Goal: Check status: Check status

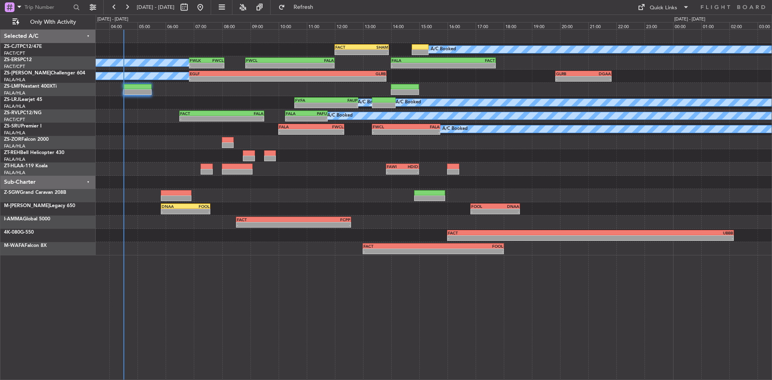
click at [178, 178] on div "A/C Booked - - FACT 12:00 Z [DEMOGRAPHIC_DATA]:55 Z A/C Booked A/C Booked - - F…" at bounding box center [434, 143] width 676 height 226
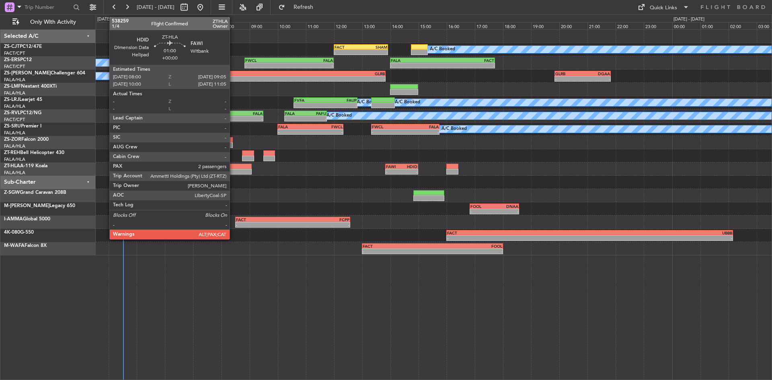
click at [233, 173] on div at bounding box center [236, 172] width 31 height 6
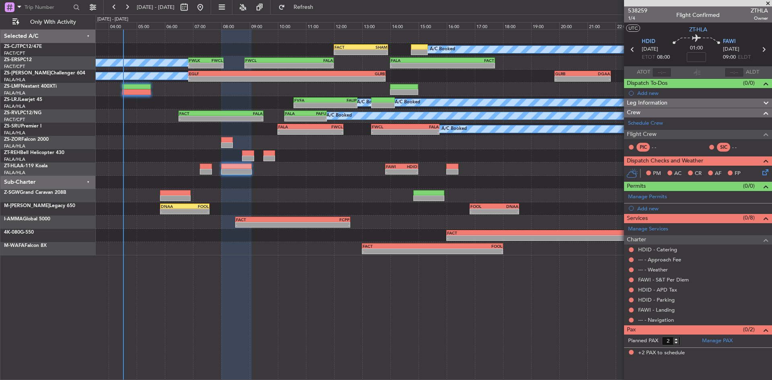
click at [767, 4] on span at bounding box center [768, 3] width 8 height 7
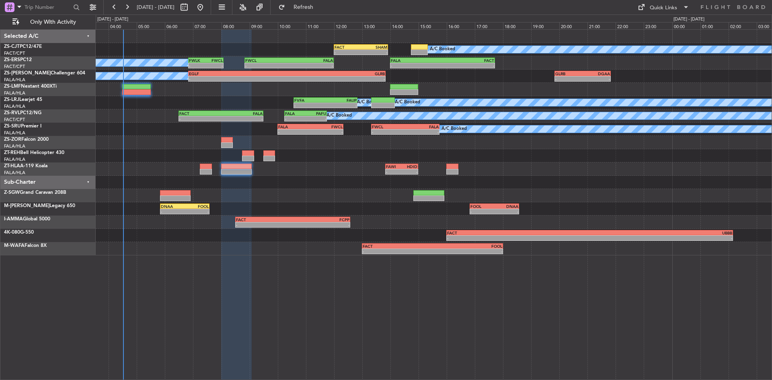
type input "0"
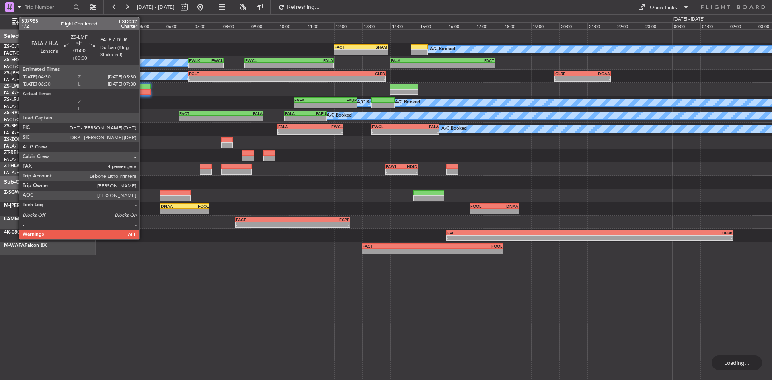
click at [143, 91] on div at bounding box center [136, 92] width 29 height 6
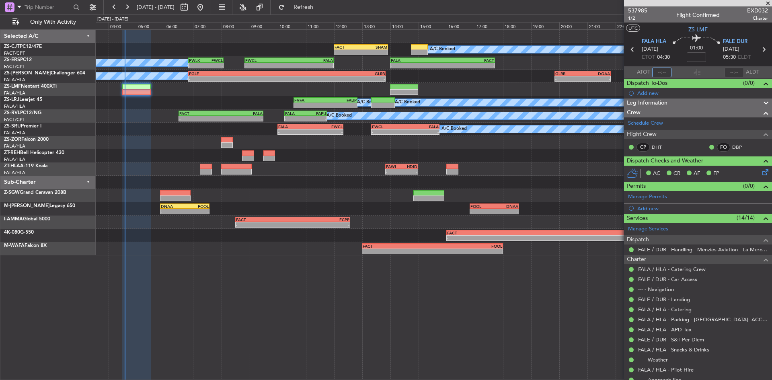
click at [662, 72] on input "text" at bounding box center [661, 73] width 19 height 10
type input "04:34"
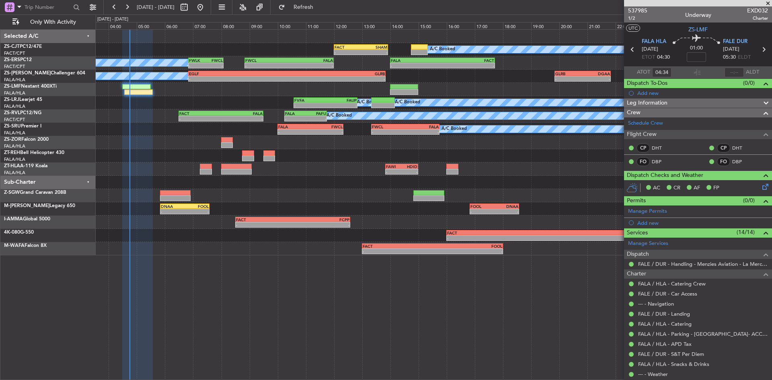
drag, startPoint x: 771, startPoint y: 2, endPoint x: 608, endPoint y: 163, distance: 229.2
click at [771, 2] on span at bounding box center [768, 3] width 8 height 7
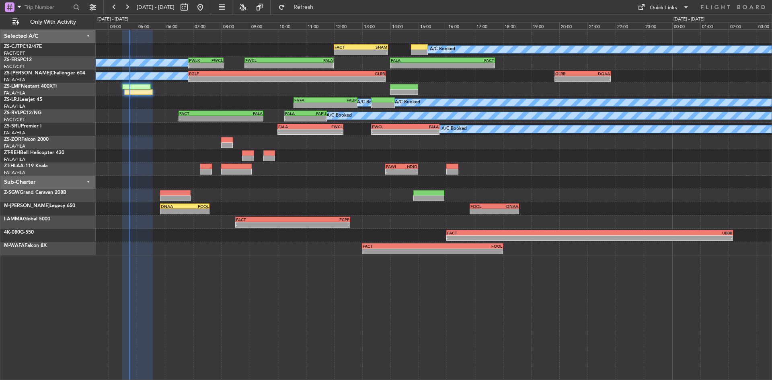
type input "0"
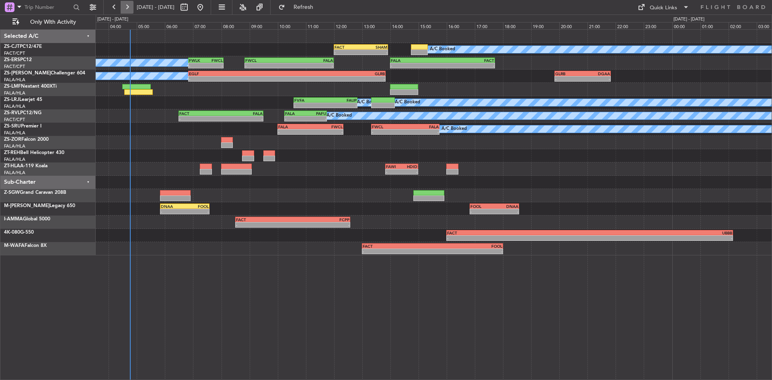
click at [123, 6] on button at bounding box center [127, 7] width 13 height 13
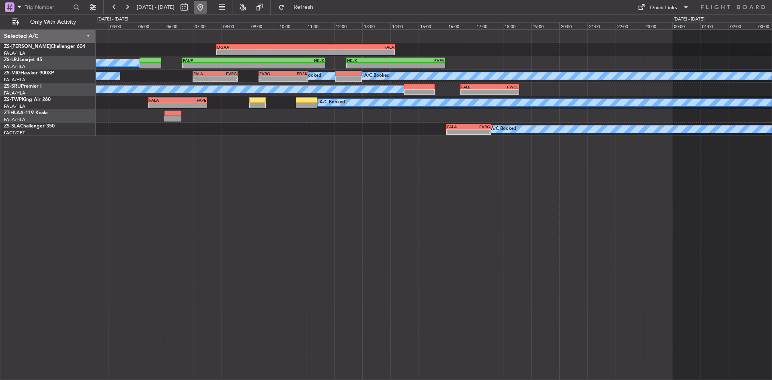
click at [207, 3] on button at bounding box center [200, 7] width 13 height 13
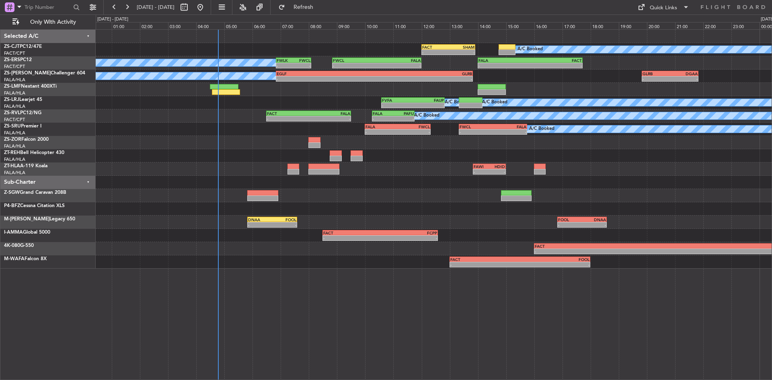
click at [59, 147] on div "A/C Booked FACT 12:00 Z [DEMOGRAPHIC_DATA]:55 Z - - - - FALA 14:00 Z FACT 17:43…" at bounding box center [386, 197] width 772 height 366
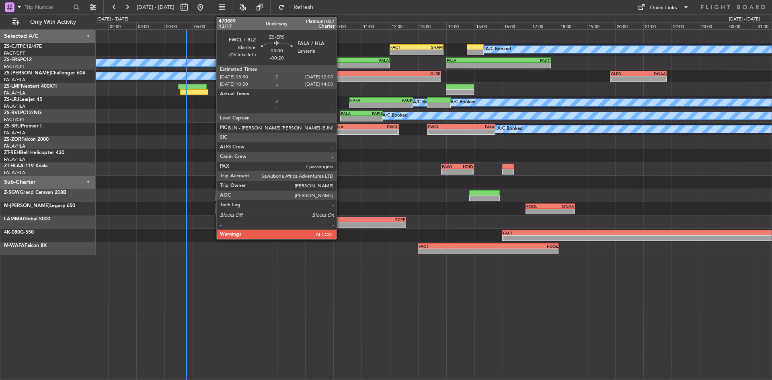
click at [340, 65] on div "-" at bounding box center [323, 65] width 44 height 5
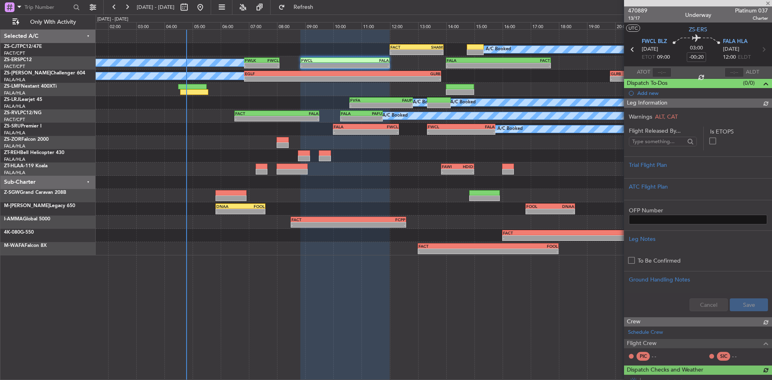
click at [637, 11] on span "470889" at bounding box center [637, 10] width 19 height 8
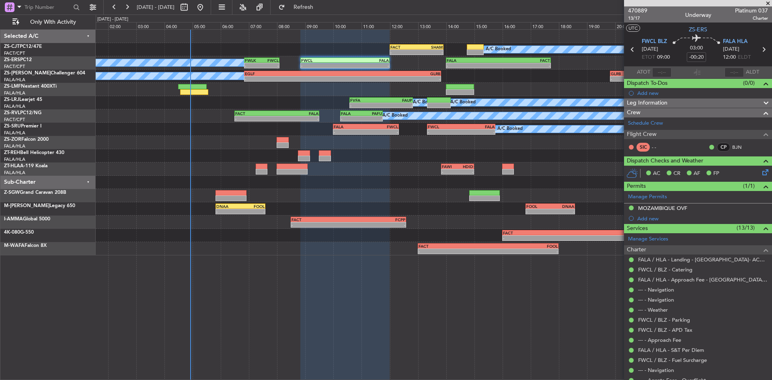
drag, startPoint x: 768, startPoint y: 3, endPoint x: 689, endPoint y: 38, distance: 86.1
click at [768, 3] on span at bounding box center [768, 3] width 8 height 7
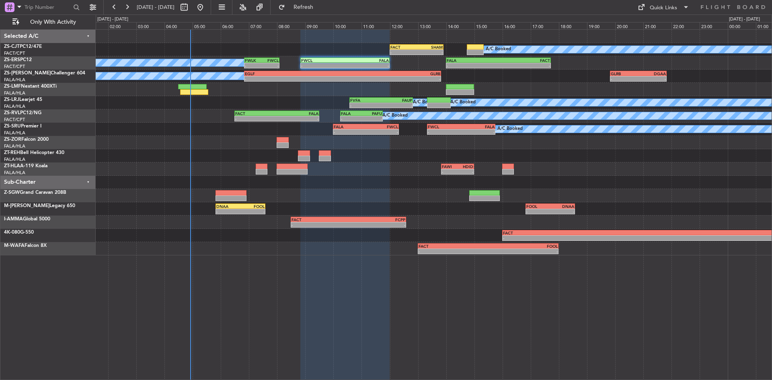
type input "0"
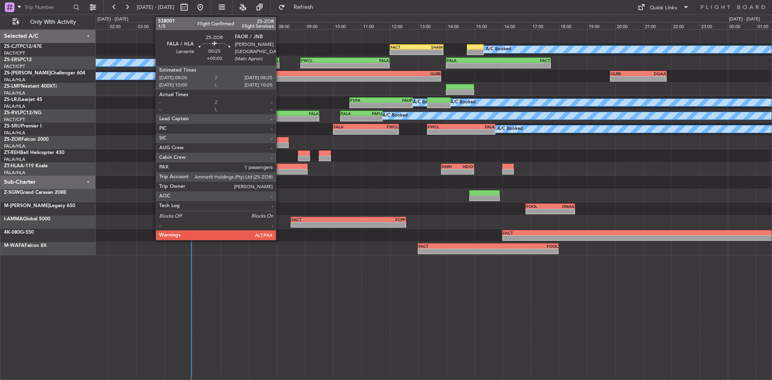
click at [279, 137] on div at bounding box center [283, 140] width 12 height 6
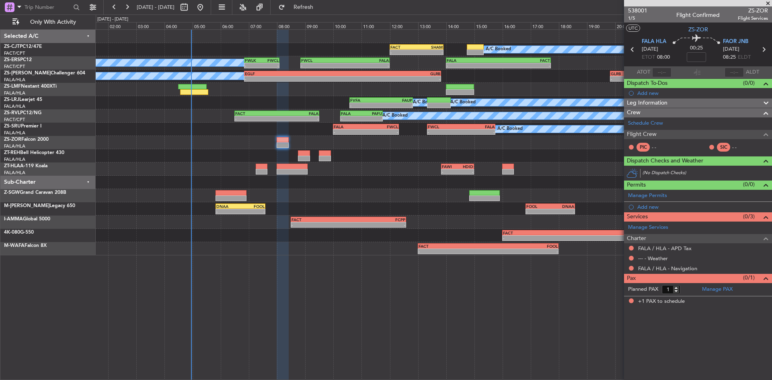
click at [768, 4] on span at bounding box center [768, 3] width 8 height 7
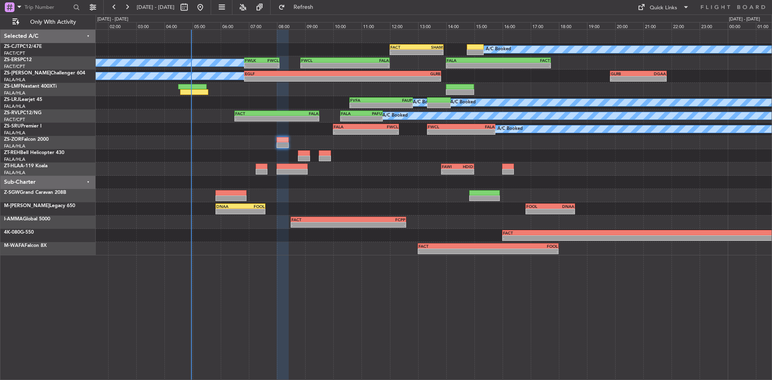
type input "0"
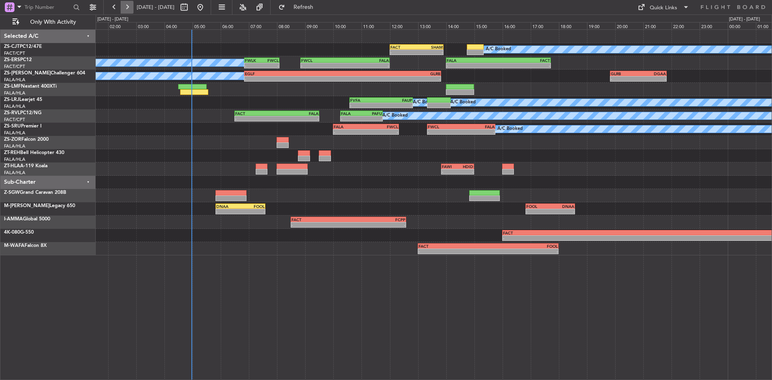
click at [127, 6] on button at bounding box center [127, 7] width 13 height 13
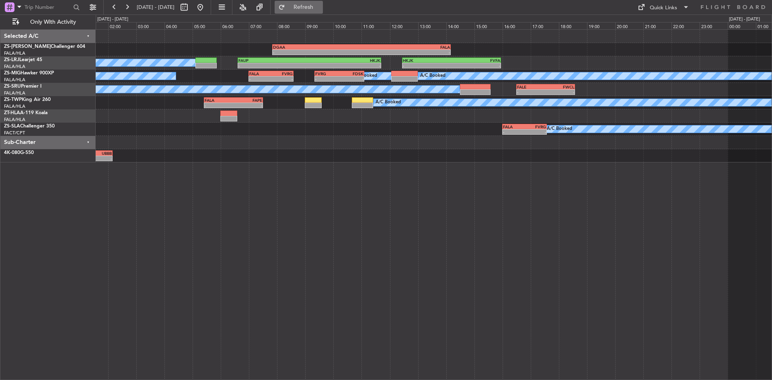
click at [307, 6] on button "Refresh" at bounding box center [299, 7] width 48 height 13
click at [207, 5] on button at bounding box center [200, 7] width 13 height 13
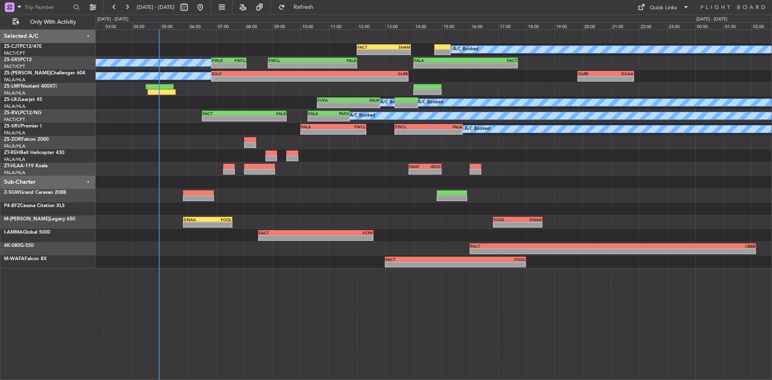
click at [91, 156] on div "A/C Booked FACT 12:00 Z [DEMOGRAPHIC_DATA]:55 Z - - - - FALA 14:00 Z FACT 17:43…" at bounding box center [386, 197] width 772 height 366
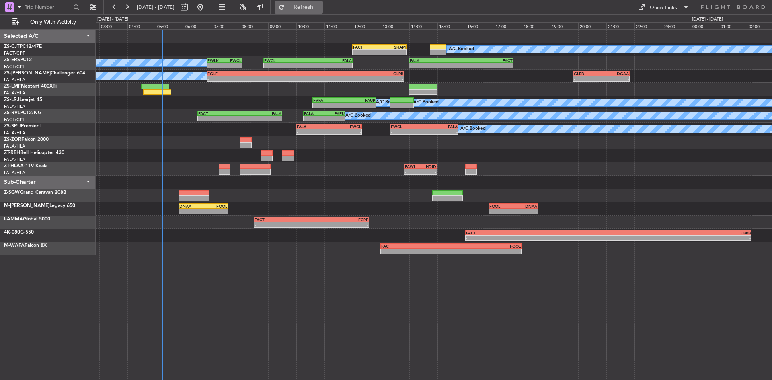
click at [321, 7] on span "Refresh" at bounding box center [304, 7] width 34 height 6
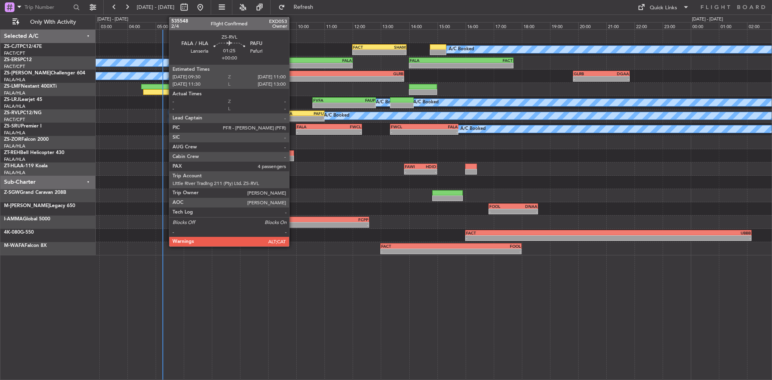
click at [293, 115] on div "FALA 09:30 Z PAFU 11:00 Z" at bounding box center [303, 114] width 43 height 6
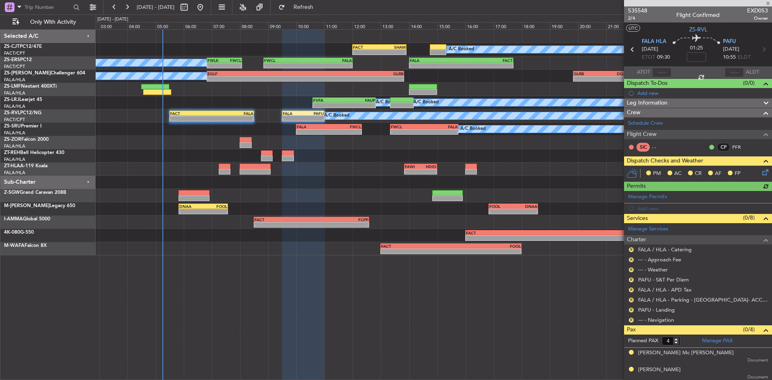
click at [761, 173] on icon at bounding box center [764, 171] width 6 height 6
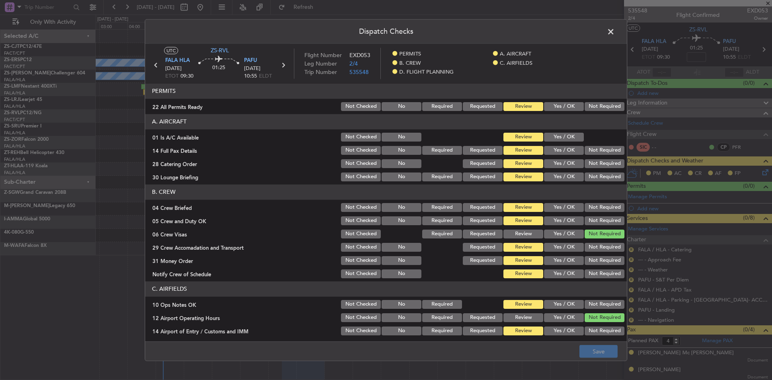
click at [593, 107] on button "Not Required" at bounding box center [605, 106] width 40 height 9
click at [568, 138] on button "Yes / OK" at bounding box center [564, 137] width 40 height 9
click at [607, 155] on div "Not Required" at bounding box center [604, 150] width 41 height 11
click at [602, 149] on button "Not Required" at bounding box center [605, 150] width 40 height 9
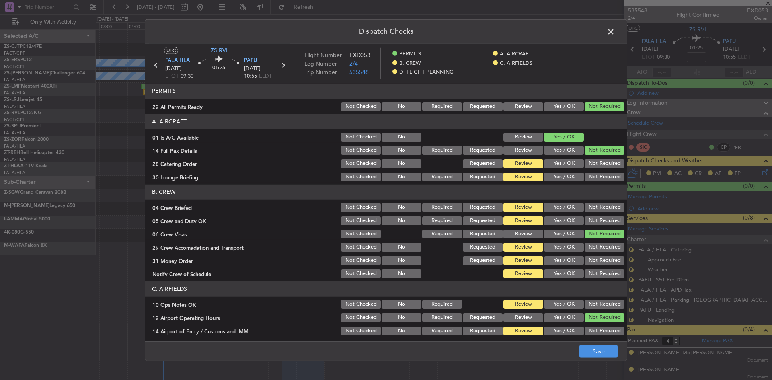
click at [600, 163] on button "Not Required" at bounding box center [605, 163] width 40 height 9
click at [603, 179] on button "Not Required" at bounding box center [605, 177] width 40 height 9
click at [598, 207] on button "Not Required" at bounding box center [605, 207] width 40 height 9
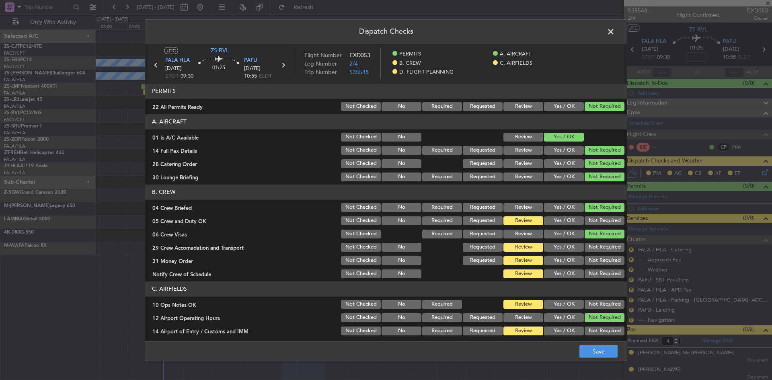
drag, startPoint x: 592, startPoint y: 221, endPoint x: 592, endPoint y: 249, distance: 28.2
click at [592, 221] on button "Not Required" at bounding box center [605, 220] width 40 height 9
click at [592, 249] on button "Not Required" at bounding box center [605, 247] width 40 height 9
drag, startPoint x: 592, startPoint y: 257, endPoint x: 588, endPoint y: 273, distance: 16.2
click at [592, 258] on button "Not Required" at bounding box center [605, 260] width 40 height 9
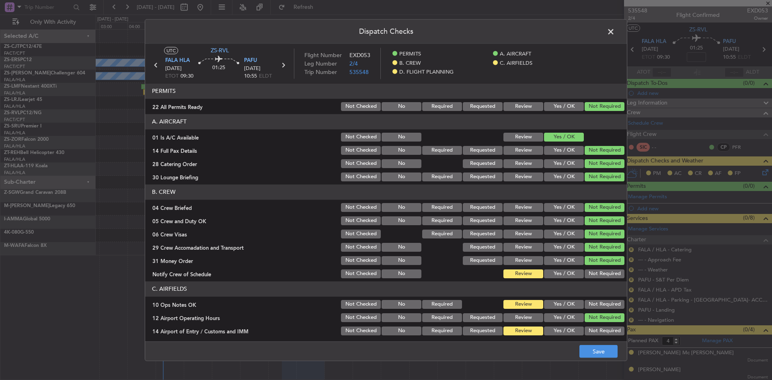
click at [588, 273] on button "Not Required" at bounding box center [605, 273] width 40 height 9
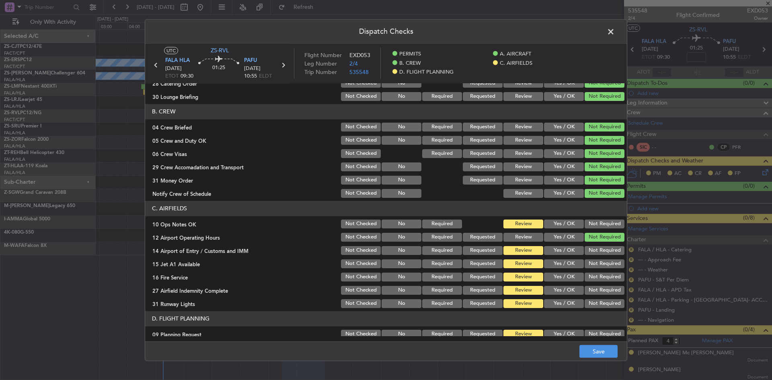
click at [600, 221] on button "Not Required" at bounding box center [605, 224] width 40 height 9
drag, startPoint x: 592, startPoint y: 246, endPoint x: 588, endPoint y: 255, distance: 10.6
click at [591, 247] on button "Not Required" at bounding box center [605, 250] width 40 height 9
click at [585, 263] on button "Not Required" at bounding box center [605, 263] width 40 height 9
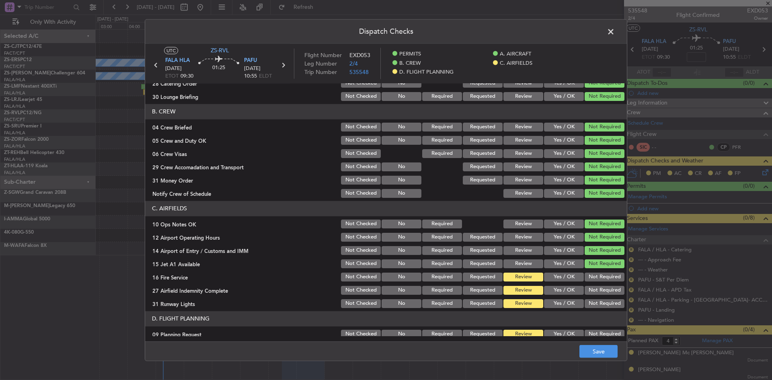
drag, startPoint x: 582, startPoint y: 274, endPoint x: 582, endPoint y: 279, distance: 4.8
click at [585, 275] on button "Not Required" at bounding box center [605, 277] width 40 height 9
click at [585, 287] on button "Not Required" at bounding box center [605, 290] width 40 height 9
drag, startPoint x: 586, startPoint y: 301, endPoint x: 584, endPoint y: 290, distance: 11.6
click at [586, 301] on button "Not Required" at bounding box center [605, 303] width 40 height 9
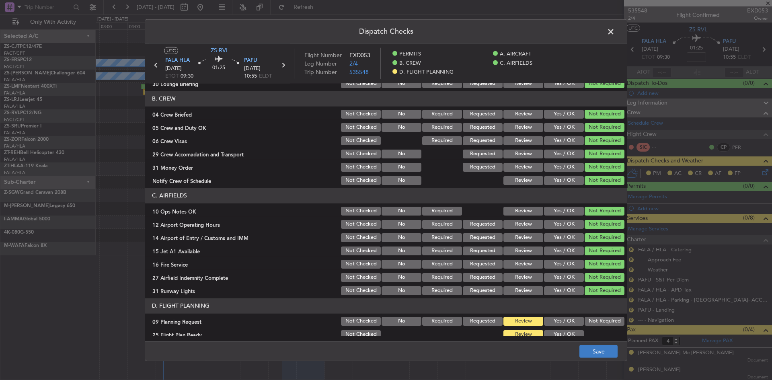
scroll to position [99, 0]
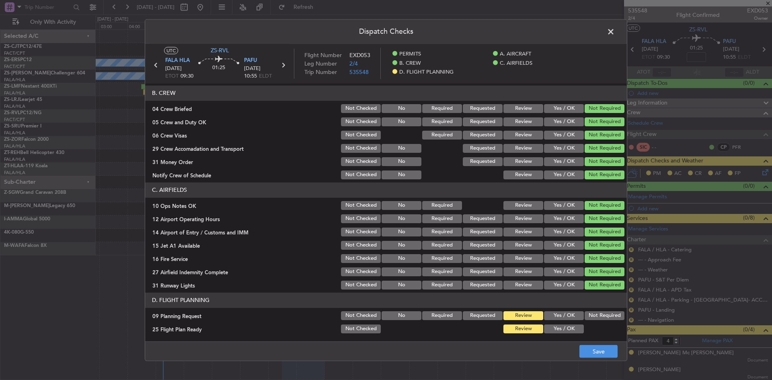
click at [559, 314] on button "Yes / OK" at bounding box center [564, 315] width 40 height 9
drag, startPoint x: 557, startPoint y: 326, endPoint x: 577, endPoint y: 342, distance: 26.0
click at [556, 326] on button "Yes / OK" at bounding box center [564, 329] width 40 height 9
click at [590, 345] on footer "Save" at bounding box center [386, 350] width 482 height 19
click at [596, 348] on button "Save" at bounding box center [598, 351] width 38 height 13
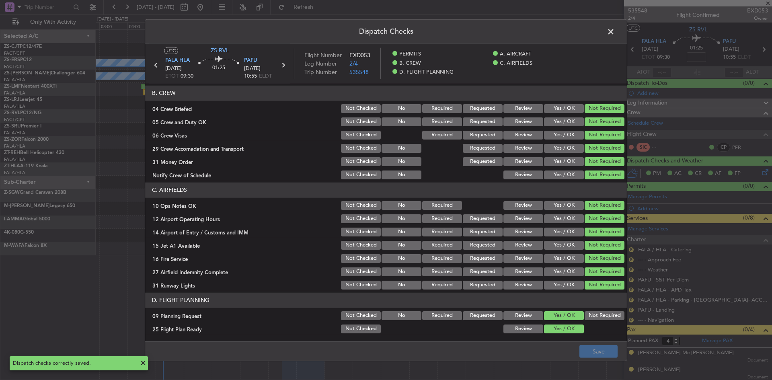
click at [615, 31] on span at bounding box center [615, 33] width 0 height 16
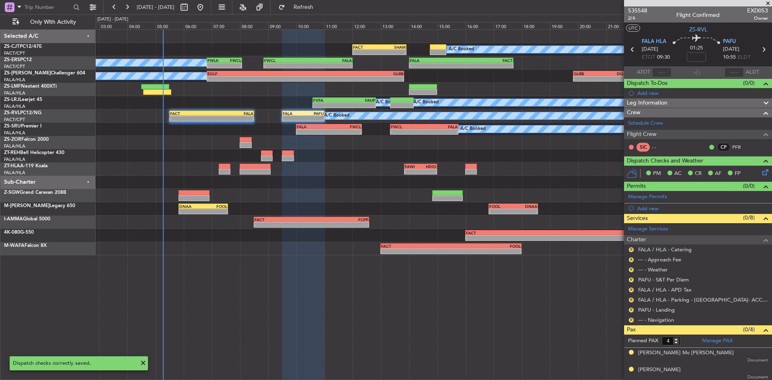
click at [631, 322] on div "R" at bounding box center [631, 320] width 6 height 6
click at [630, 320] on button "R" at bounding box center [631, 320] width 5 height 5
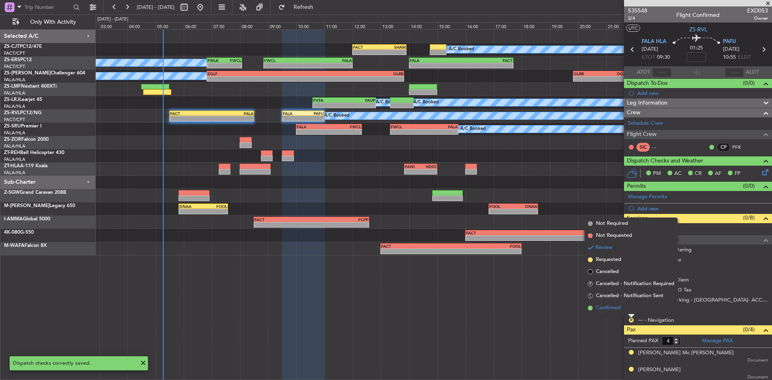
click at [625, 308] on li "Confirmed" at bounding box center [631, 308] width 93 height 12
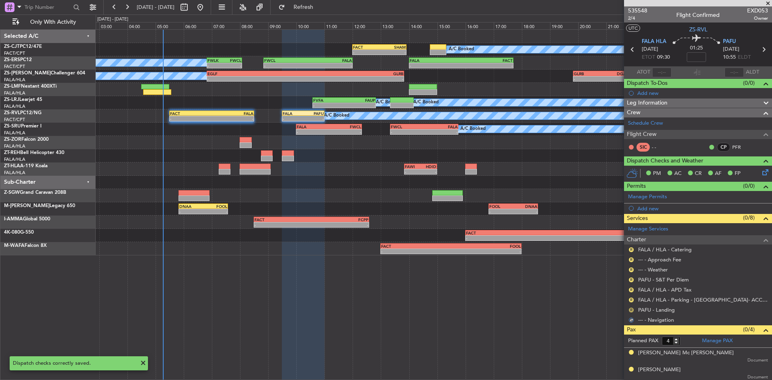
click at [630, 309] on button "R" at bounding box center [631, 310] width 5 height 5
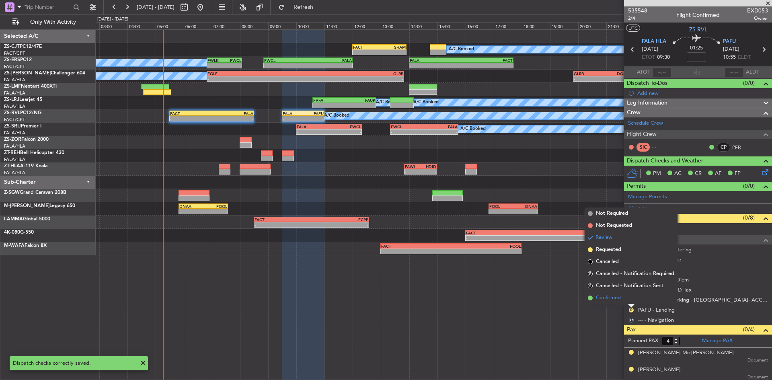
click at [629, 301] on li "Confirmed" at bounding box center [631, 298] width 93 height 12
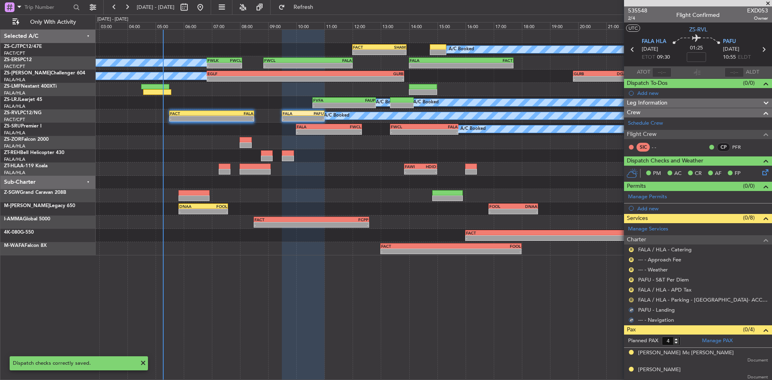
click at [632, 300] on button "R" at bounding box center [631, 300] width 5 height 5
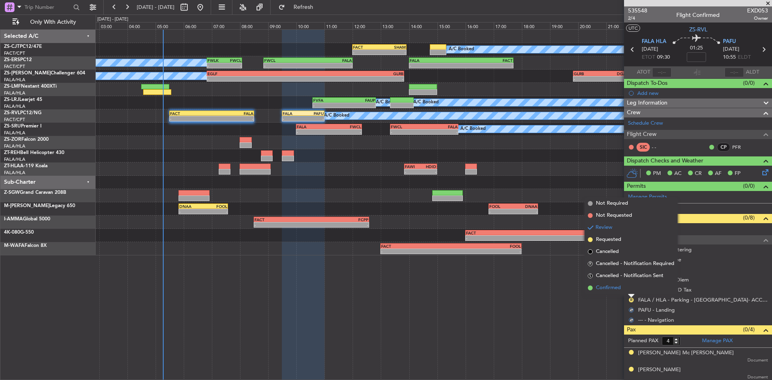
click at [629, 290] on li "Confirmed" at bounding box center [631, 288] width 93 height 12
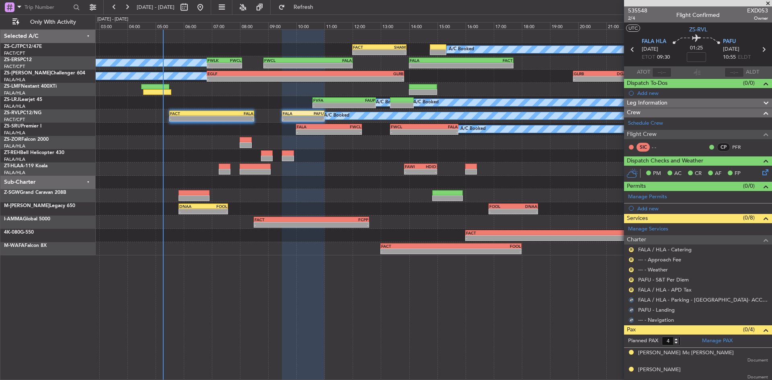
click at [629, 290] on button "R" at bounding box center [631, 290] width 5 height 5
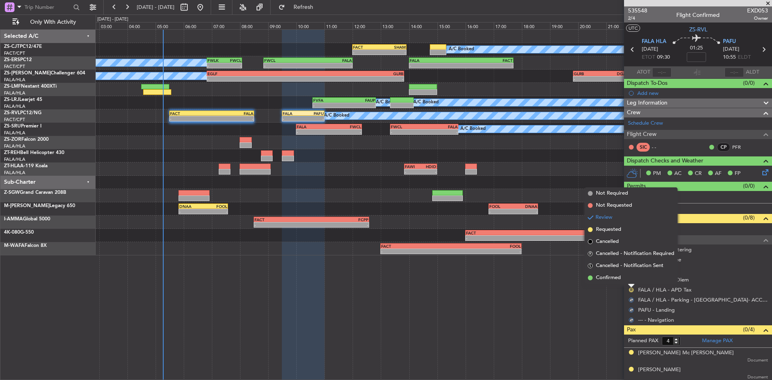
click at [629, 282] on li "Confirmed" at bounding box center [631, 278] width 93 height 12
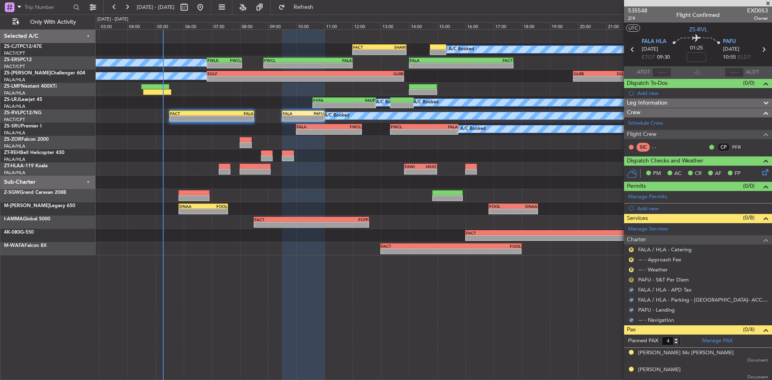
click at [631, 280] on button "R" at bounding box center [631, 279] width 5 height 5
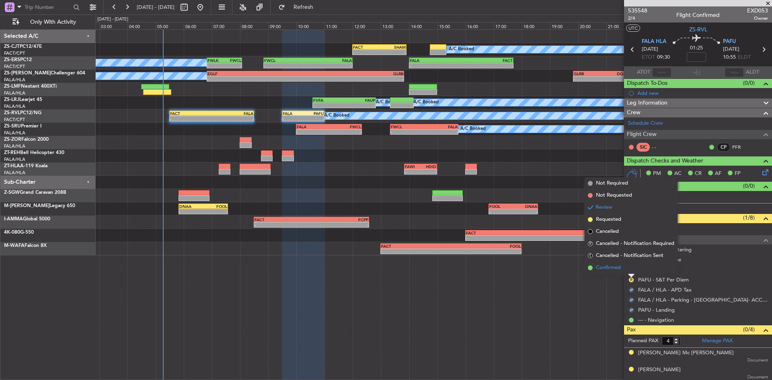
click at [631, 273] on li "Confirmed" at bounding box center [631, 268] width 93 height 12
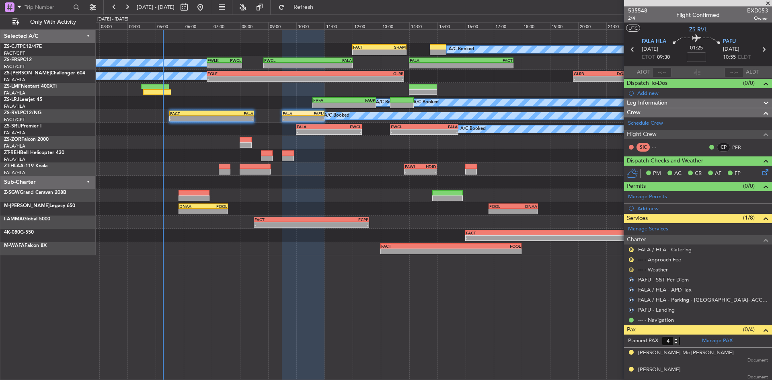
click at [631, 270] on button "R" at bounding box center [631, 269] width 5 height 5
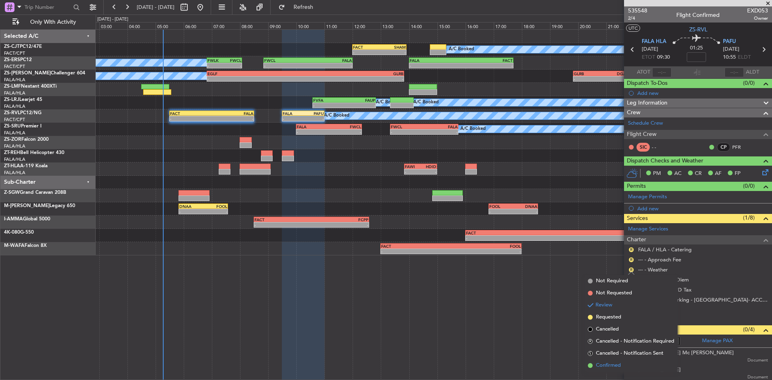
click at [620, 363] on span "Confirmed" at bounding box center [608, 366] width 25 height 8
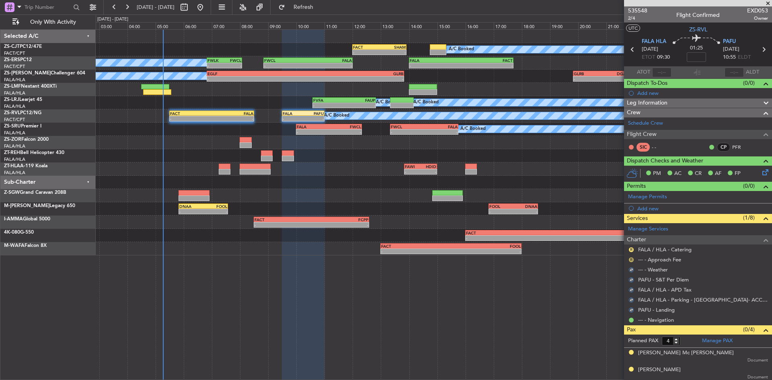
click at [631, 259] on button "R" at bounding box center [631, 259] width 5 height 5
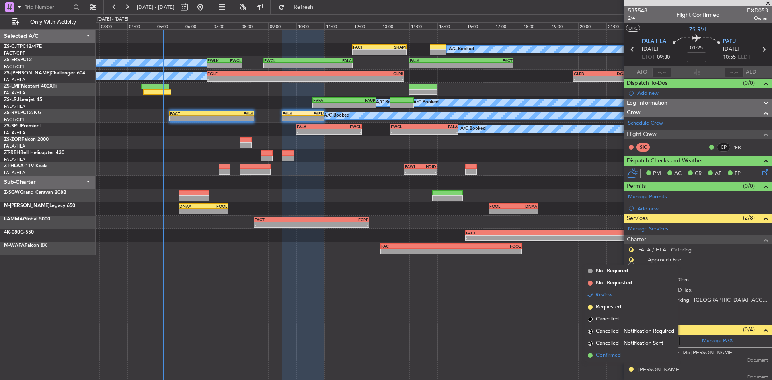
click at [617, 355] on span "Confirmed" at bounding box center [608, 355] width 25 height 8
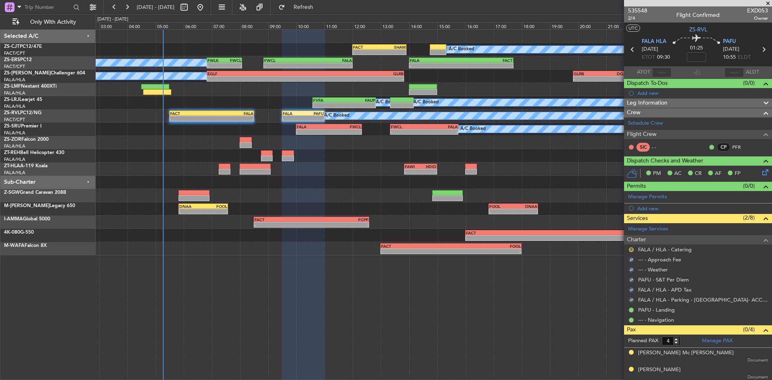
click at [631, 247] on button "R" at bounding box center [631, 249] width 5 height 5
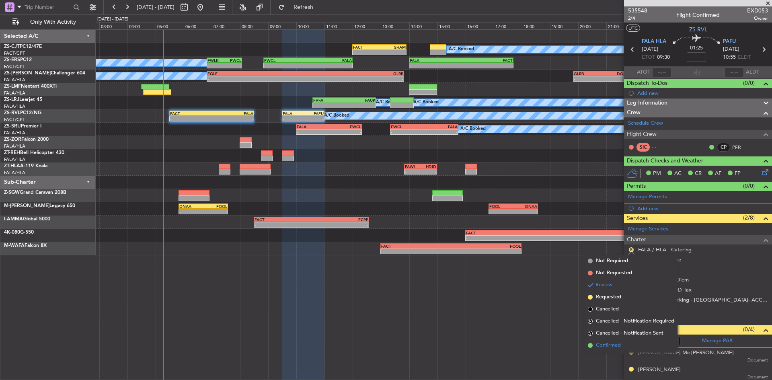
click at [622, 350] on li "Confirmed" at bounding box center [631, 345] width 93 height 12
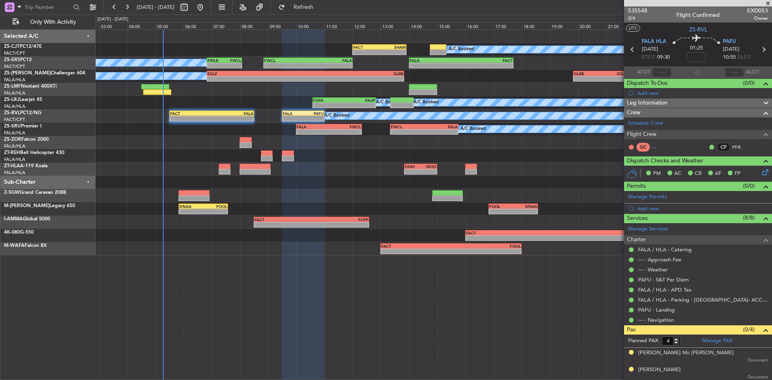
click at [228, 122] on div "A/C Booked A/C Booked A/C Booked - - FACT 05:30 Z FALA 08:30 Z - - FALA 09:30 Z…" at bounding box center [434, 115] width 676 height 13
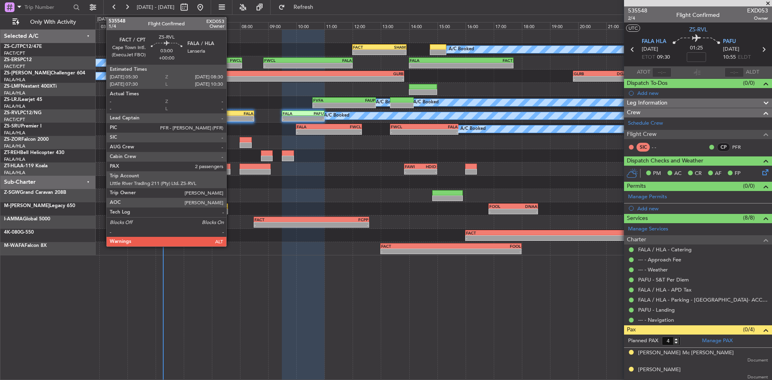
click at [230, 119] on div "-" at bounding box center [232, 118] width 41 height 5
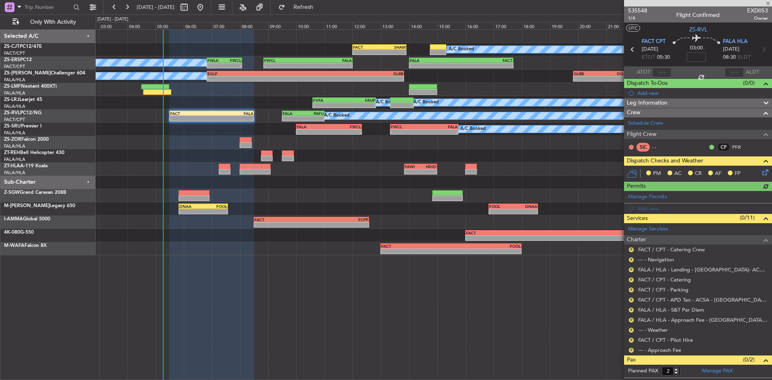
click at [761, 174] on icon at bounding box center [764, 171] width 6 height 6
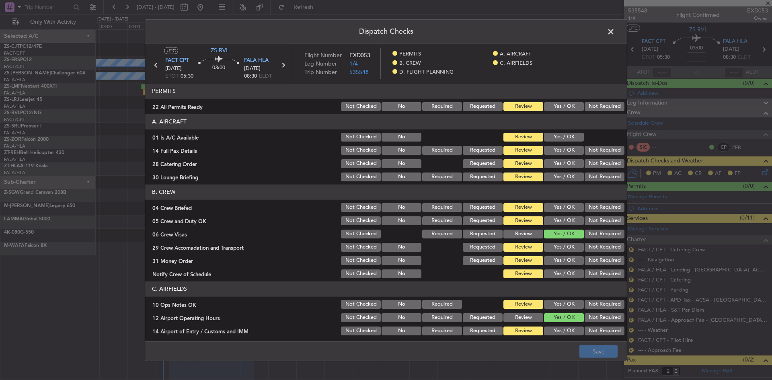
click at [592, 109] on button "Not Required" at bounding box center [605, 106] width 40 height 9
click at [558, 140] on button "Yes / OK" at bounding box center [564, 137] width 40 height 9
click at [588, 148] on button "Not Required" at bounding box center [605, 150] width 40 height 9
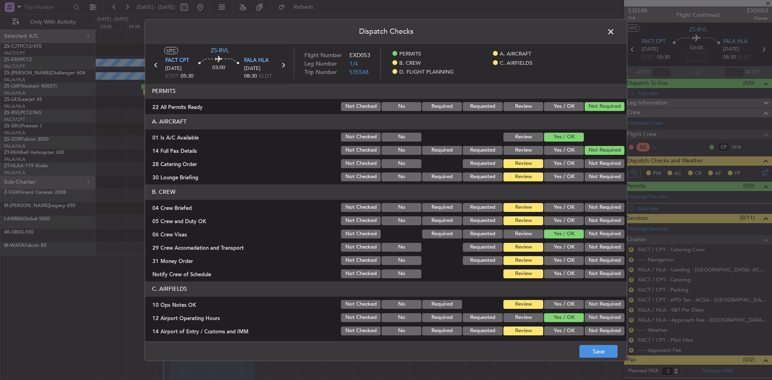
click at [589, 164] on button "Not Required" at bounding box center [605, 163] width 40 height 9
click at [589, 178] on button "Not Required" at bounding box center [605, 177] width 40 height 9
drag, startPoint x: 604, startPoint y: 209, endPoint x: 601, endPoint y: 220, distance: 11.2
click at [604, 210] on button "Not Required" at bounding box center [605, 207] width 40 height 9
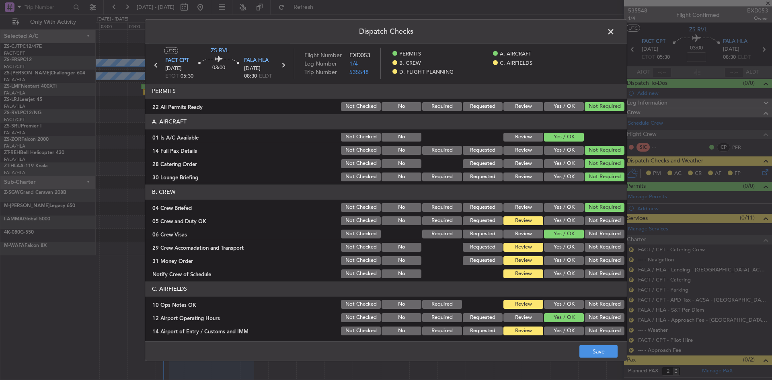
click at [601, 221] on button "Not Required" at bounding box center [605, 220] width 40 height 9
click at [596, 236] on button "Not Required" at bounding box center [605, 234] width 40 height 9
drag, startPoint x: 559, startPoint y: 229, endPoint x: 563, endPoint y: 233, distance: 5.7
click at [559, 230] on button "Yes / OK" at bounding box center [564, 234] width 40 height 9
click at [603, 238] on button "Not Required" at bounding box center [605, 234] width 40 height 9
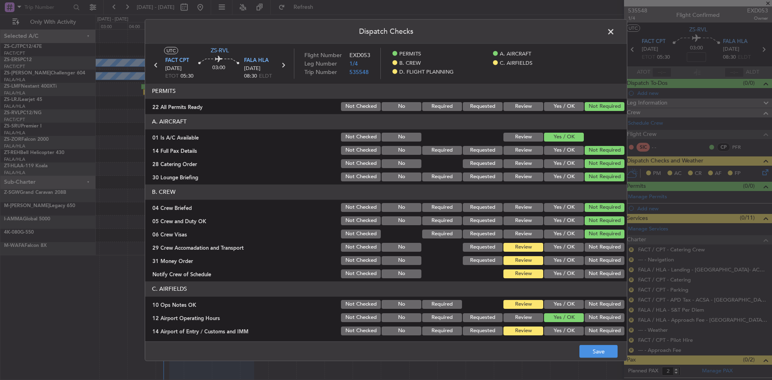
drag, startPoint x: 596, startPoint y: 237, endPoint x: 594, endPoint y: 244, distance: 7.2
click at [594, 242] on section "B. CREW 04 Crew Briefed Not Checked No Required Requested Review Yes / OK Not R…" at bounding box center [386, 232] width 482 height 95
click at [593, 248] on button "Not Required" at bounding box center [605, 247] width 40 height 9
click at [593, 258] on button "Not Required" at bounding box center [605, 260] width 40 height 9
click at [593, 267] on section "B. CREW 04 Crew Briefed Not Checked No Required Requested Review Yes / OK Not R…" at bounding box center [386, 232] width 482 height 95
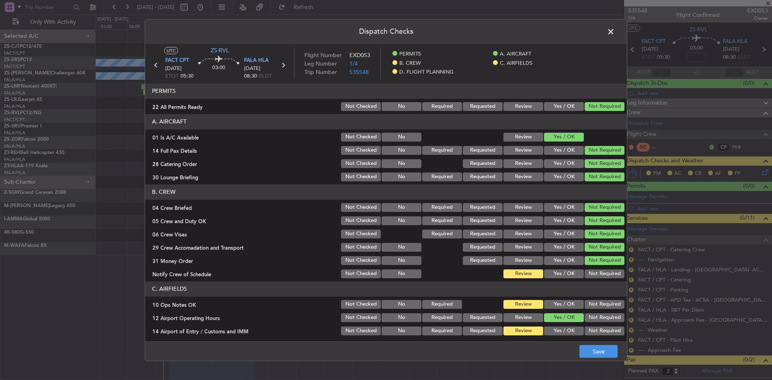
click at [593, 276] on button "Not Required" at bounding box center [605, 273] width 40 height 9
click at [589, 304] on button "Not Required" at bounding box center [605, 304] width 40 height 9
click at [571, 337] on main "UTC ZS-RVL FACT CPT [DATE] ETOT 05:30 03:00 FALA HLA [DATE] 08:30 ELDT Flight N…" at bounding box center [386, 193] width 482 height 301
click at [571, 331] on button "Yes / OK" at bounding box center [564, 331] width 40 height 9
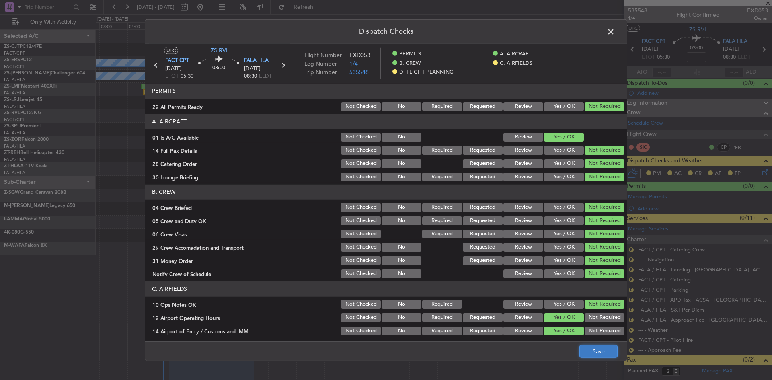
click at [599, 349] on button "Save" at bounding box center [598, 351] width 38 height 13
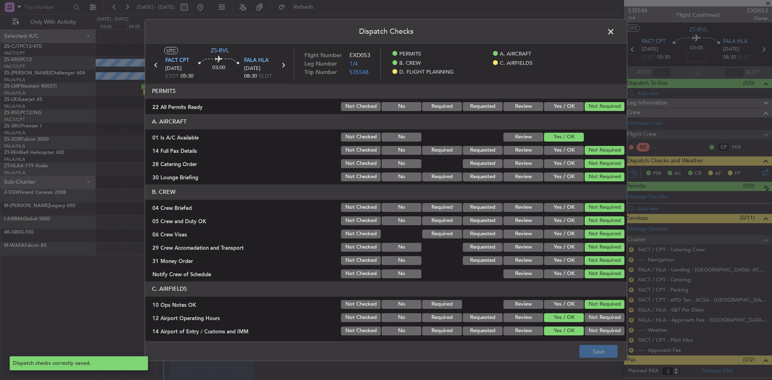
click at [615, 33] on span at bounding box center [615, 33] width 0 height 16
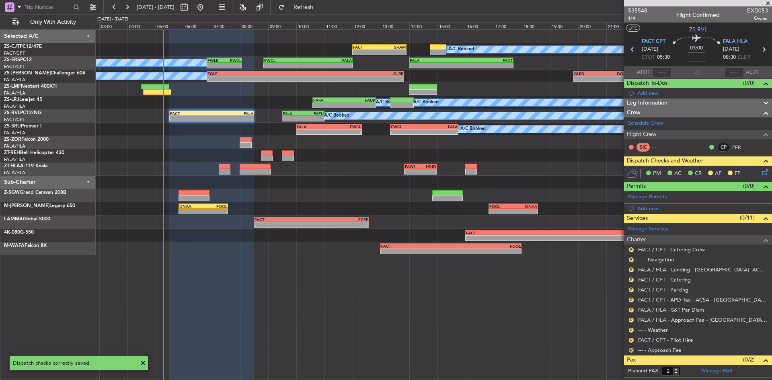
click at [631, 350] on button "R" at bounding box center [631, 350] width 5 height 5
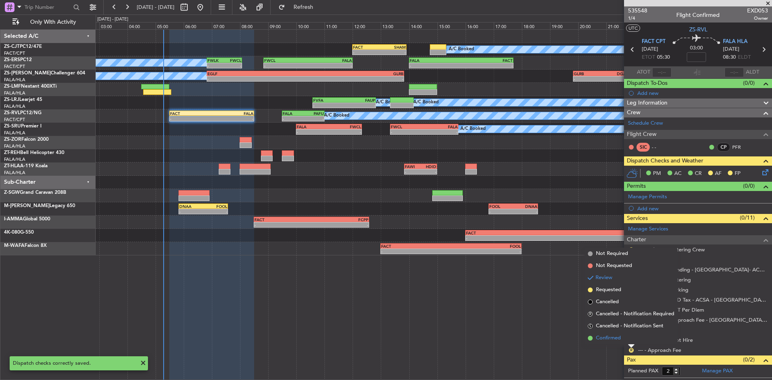
click at [631, 343] on li "Confirmed" at bounding box center [631, 338] width 93 height 12
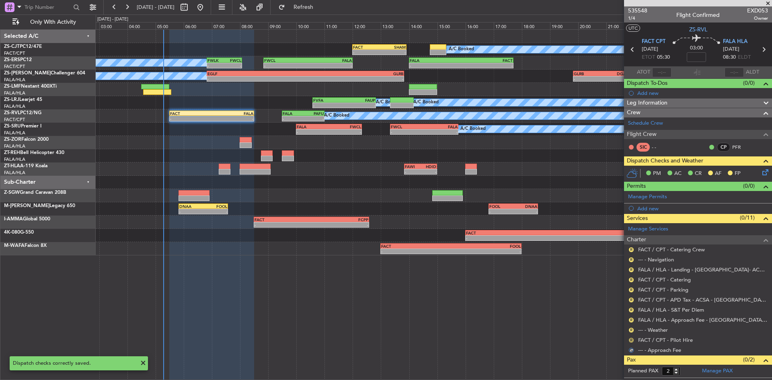
click at [631, 341] on button "R" at bounding box center [631, 340] width 5 height 5
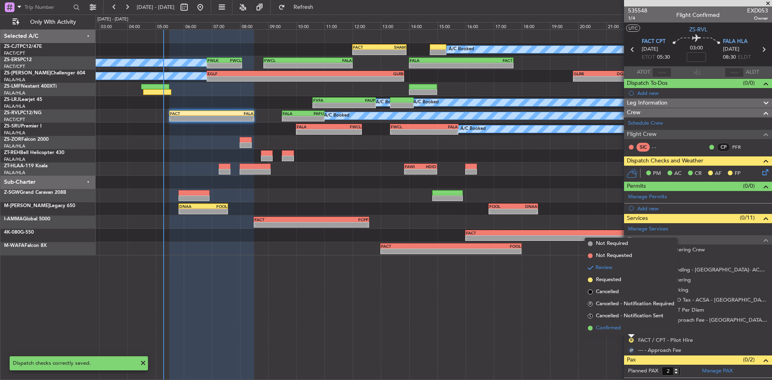
click at [630, 334] on li "Confirmed" at bounding box center [631, 328] width 93 height 12
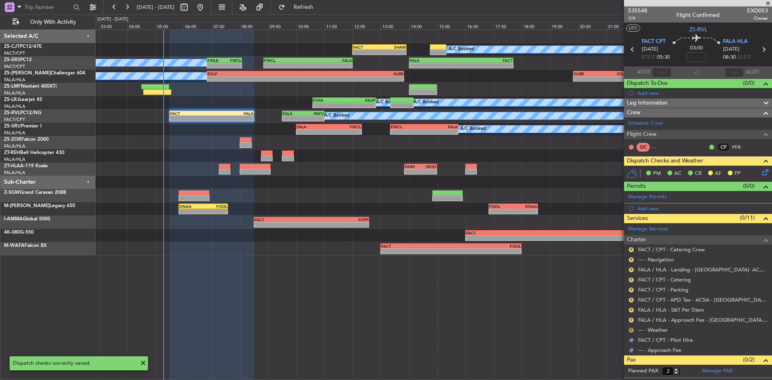
click at [631, 329] on button "R" at bounding box center [631, 330] width 5 height 5
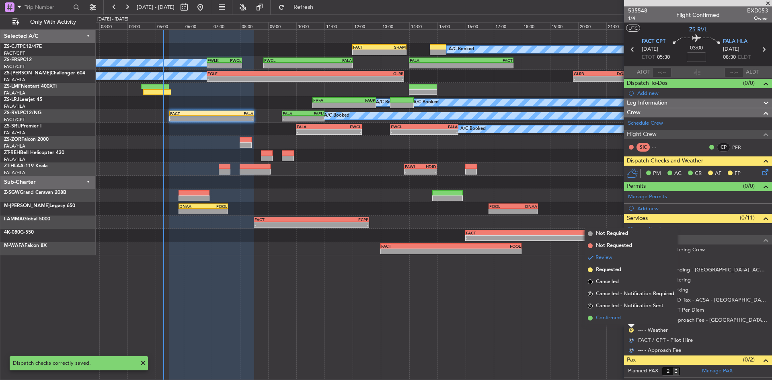
click at [631, 318] on li "Confirmed" at bounding box center [631, 318] width 93 height 12
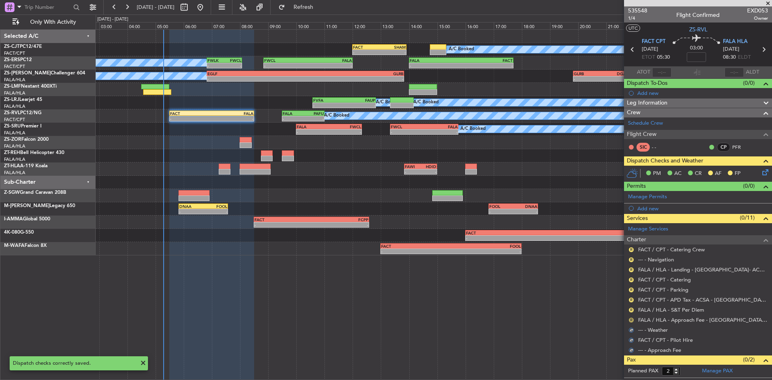
click at [630, 320] on button "R" at bounding box center [631, 320] width 5 height 5
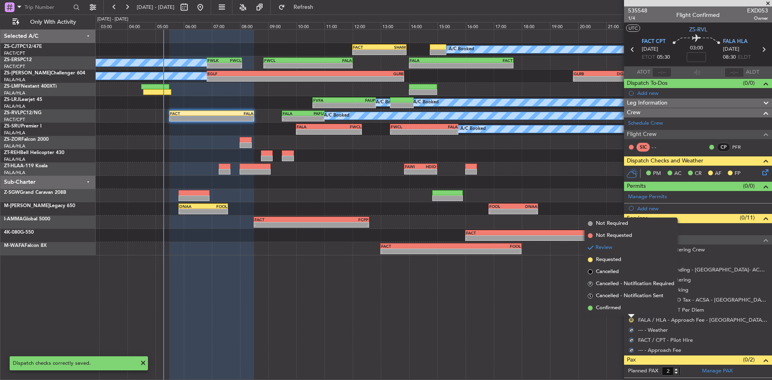
click at [631, 311] on li "Confirmed" at bounding box center [631, 308] width 93 height 12
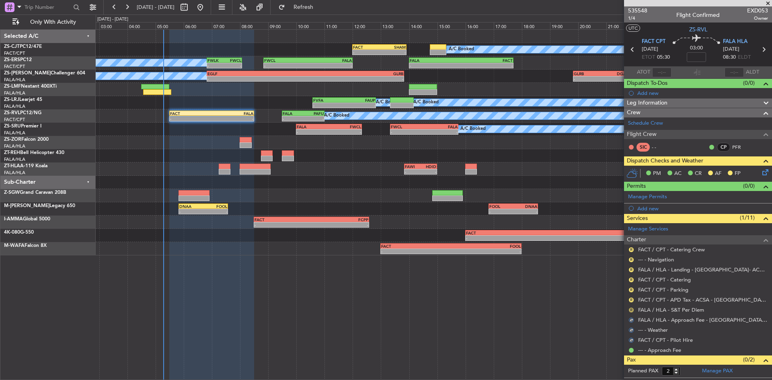
click at [633, 310] on button "R" at bounding box center [631, 310] width 5 height 5
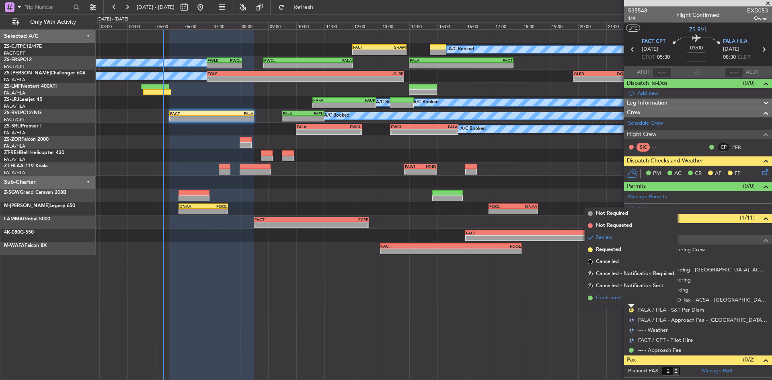
click at [625, 301] on li "Confirmed" at bounding box center [631, 298] width 93 height 12
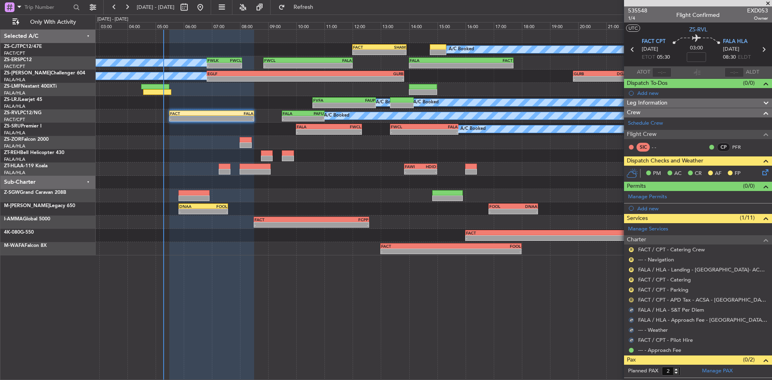
click at [631, 299] on button "R" at bounding box center [631, 300] width 5 height 5
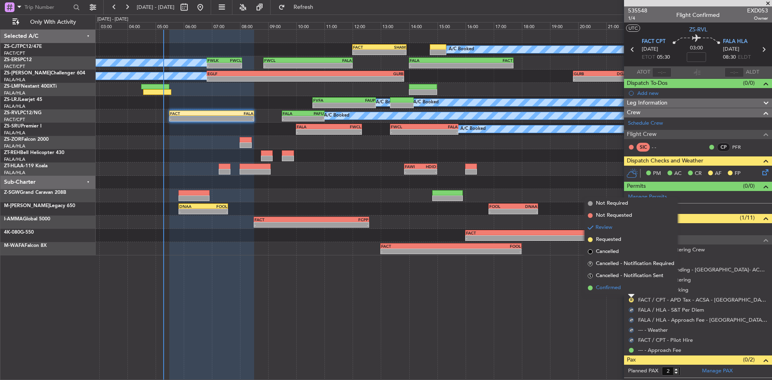
click at [629, 291] on li "Confirmed" at bounding box center [631, 288] width 93 height 12
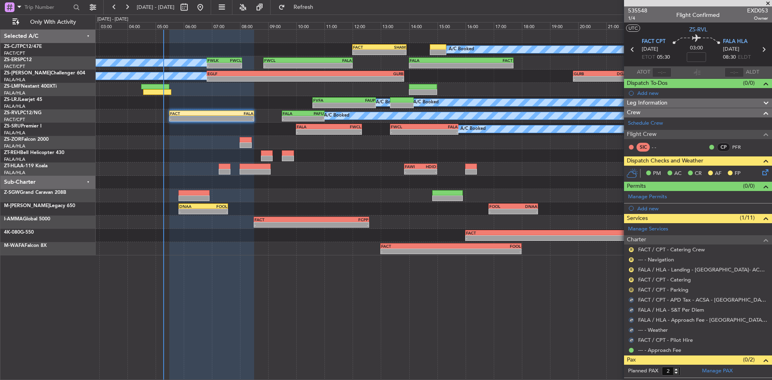
click at [633, 290] on button "R" at bounding box center [631, 290] width 5 height 5
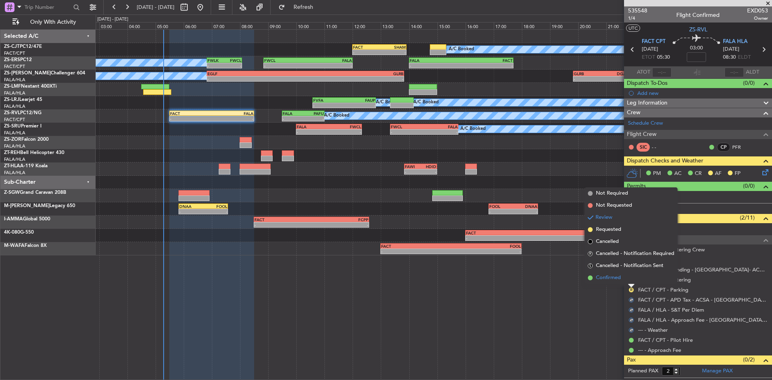
click at [631, 278] on li "Confirmed" at bounding box center [631, 278] width 93 height 12
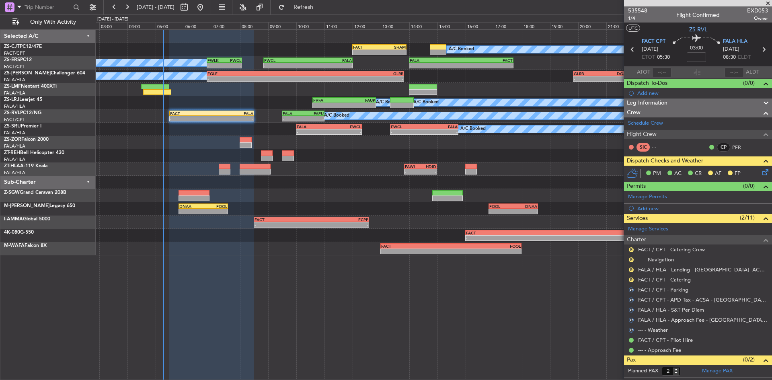
click at [631, 278] on button "R" at bounding box center [631, 279] width 5 height 5
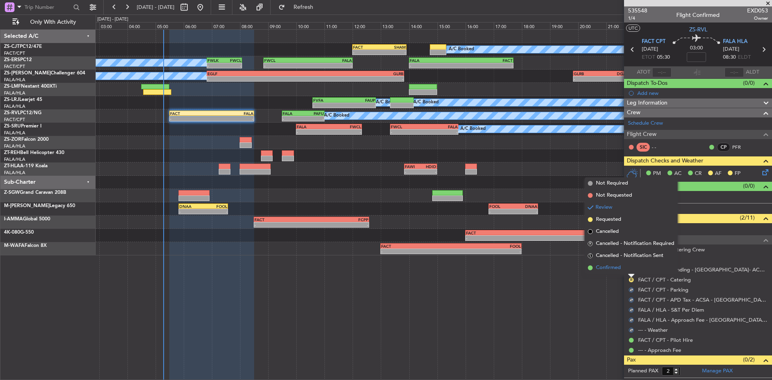
click at [624, 272] on li "Confirmed" at bounding box center [631, 268] width 93 height 12
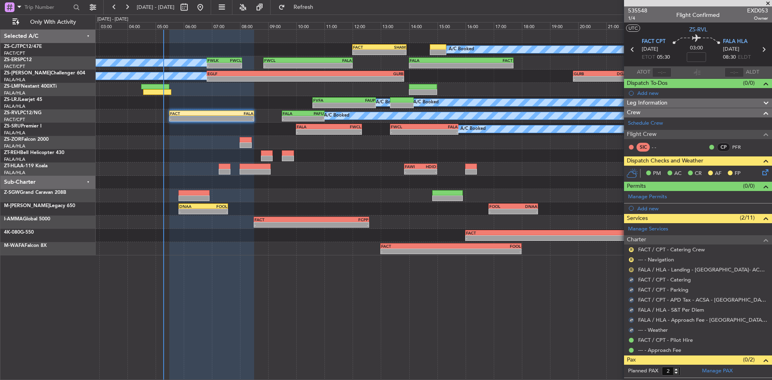
click at [632, 268] on button "R" at bounding box center [631, 269] width 5 height 5
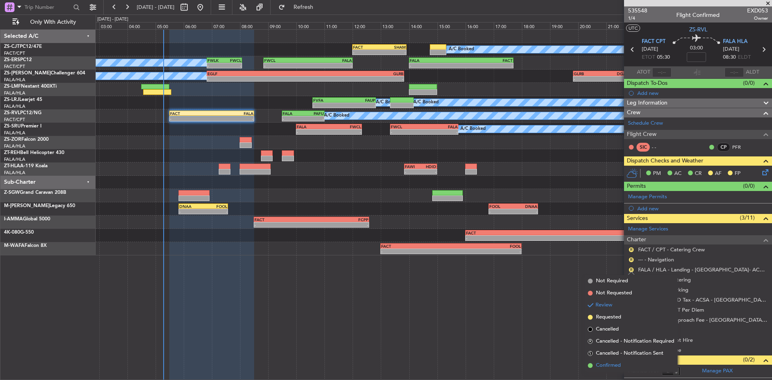
click at [604, 361] on li "Confirmed" at bounding box center [631, 366] width 93 height 12
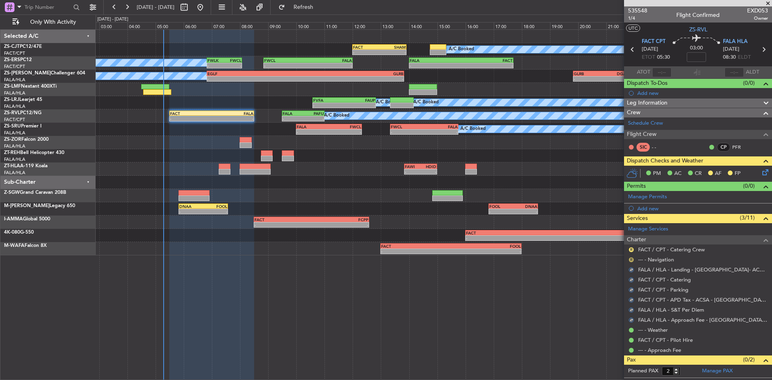
click at [631, 261] on button "R" at bounding box center [631, 259] width 5 height 5
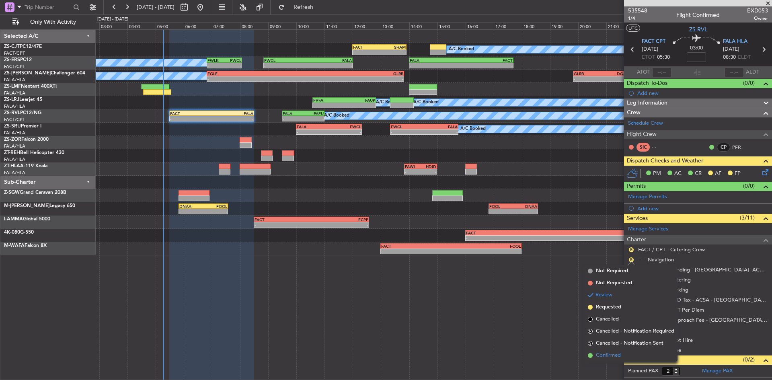
click at [620, 356] on span "Confirmed" at bounding box center [608, 355] width 25 height 8
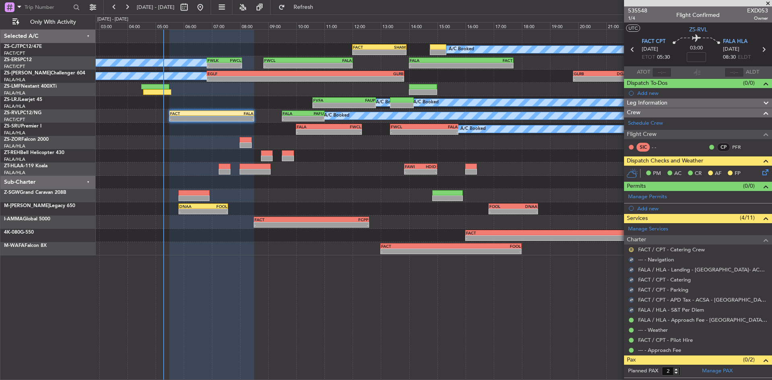
click at [629, 249] on button "R" at bounding box center [631, 249] width 5 height 5
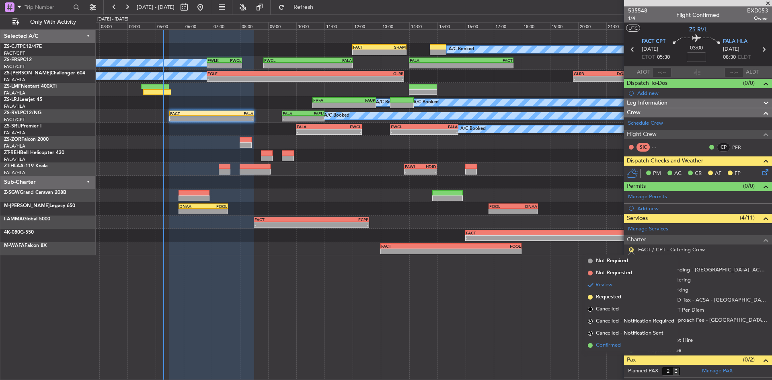
click at [621, 344] on span "Confirmed" at bounding box center [608, 345] width 25 height 8
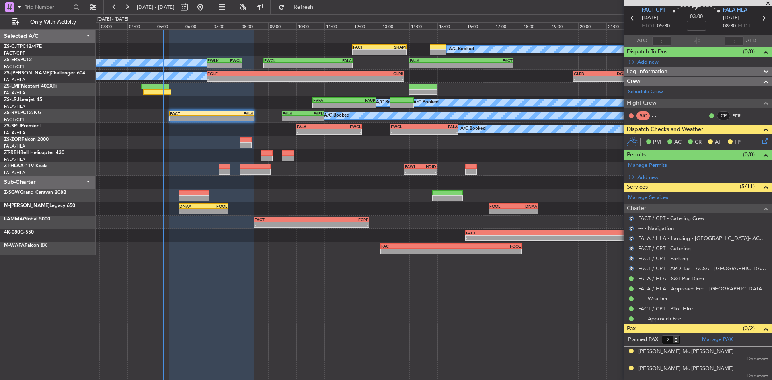
scroll to position [0, 0]
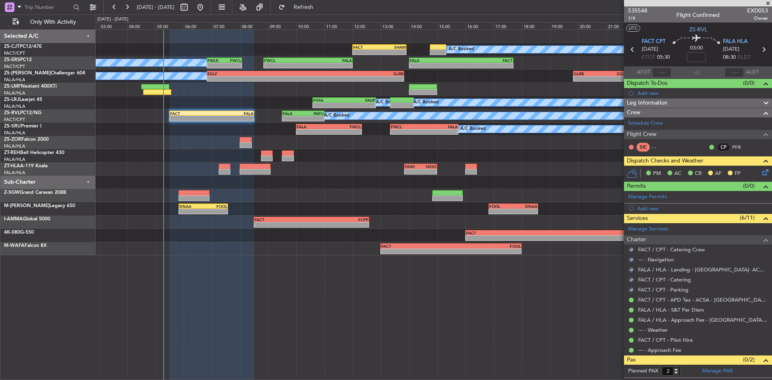
click at [761, 171] on icon at bounding box center [764, 171] width 6 height 6
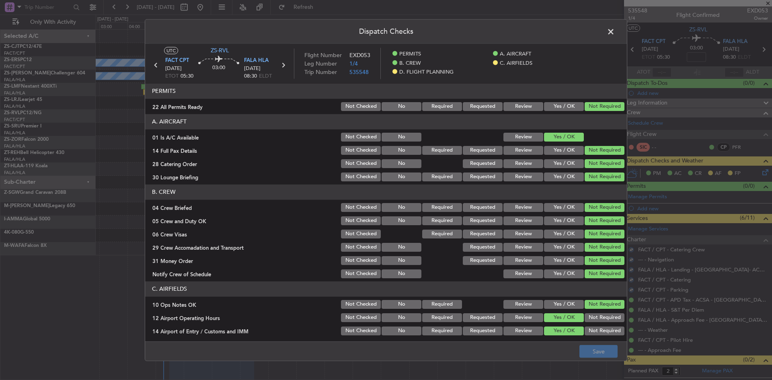
scroll to position [99, 0]
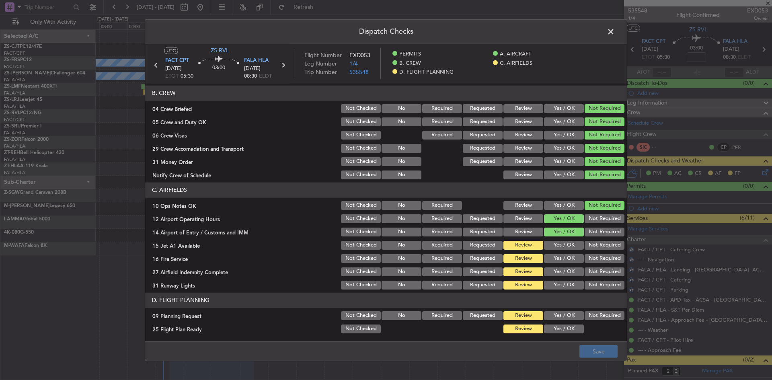
click at [590, 246] on button "Not Required" at bounding box center [605, 245] width 40 height 9
click at [591, 261] on button "Not Required" at bounding box center [605, 258] width 40 height 9
click at [589, 269] on button "Not Required" at bounding box center [605, 271] width 40 height 9
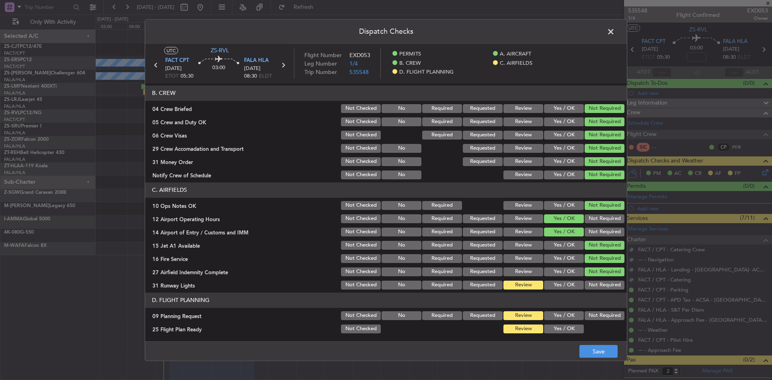
click at [590, 284] on button "Not Required" at bounding box center [605, 285] width 40 height 9
drag, startPoint x: 562, startPoint y: 308, endPoint x: 562, endPoint y: 317, distance: 9.3
click at [561, 312] on section "D. FLIGHT PLANNING 09 Planning Request Not Checked No Required Requested Review…" at bounding box center [386, 314] width 482 height 42
click at [562, 317] on button "Yes / OK" at bounding box center [564, 315] width 40 height 9
click at [563, 330] on button "Yes / OK" at bounding box center [564, 329] width 40 height 9
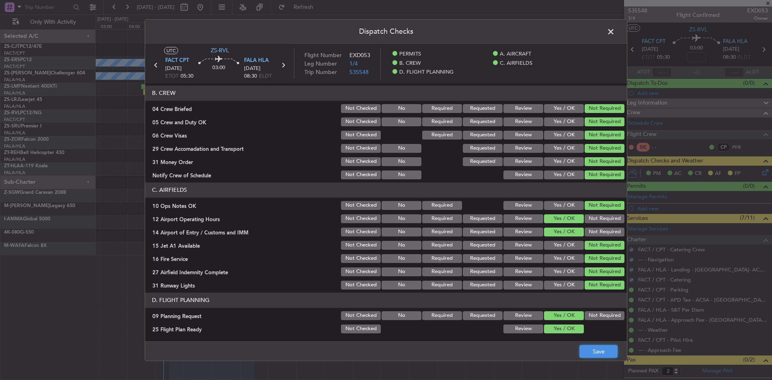
click at [588, 351] on button "Save" at bounding box center [598, 351] width 38 height 13
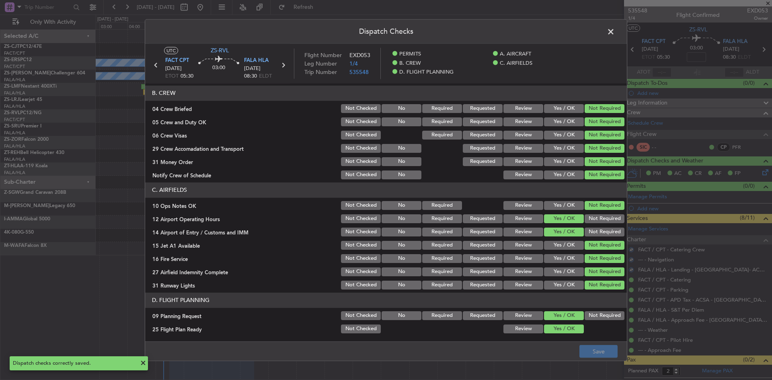
click at [615, 33] on span at bounding box center [615, 33] width 0 height 16
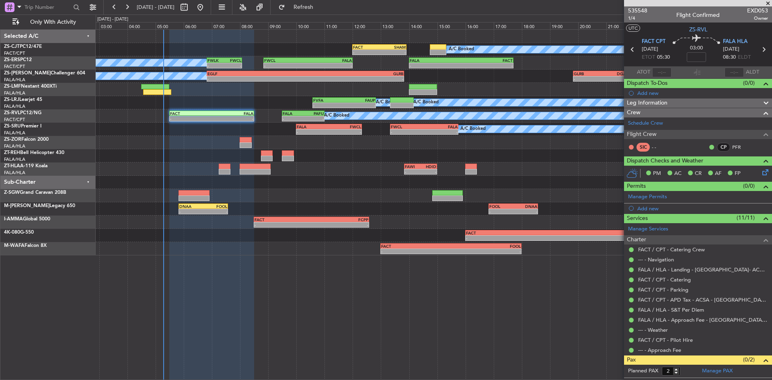
click at [769, 2] on span at bounding box center [768, 3] width 8 height 7
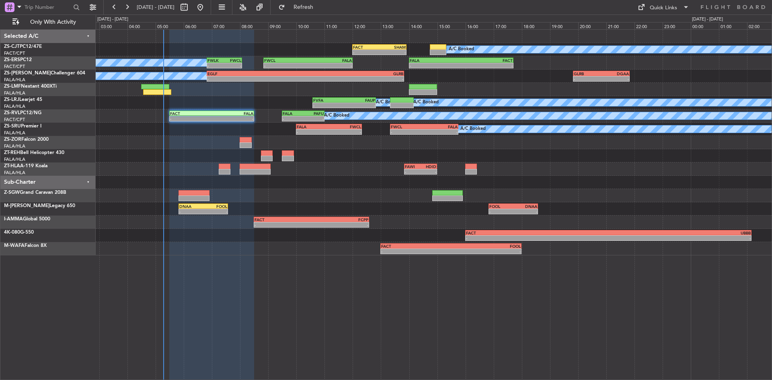
type input "0"
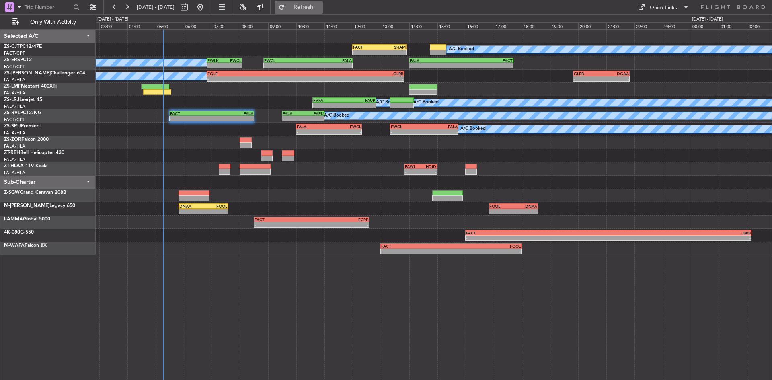
click at [321, 7] on span "Refresh" at bounding box center [304, 7] width 34 height 6
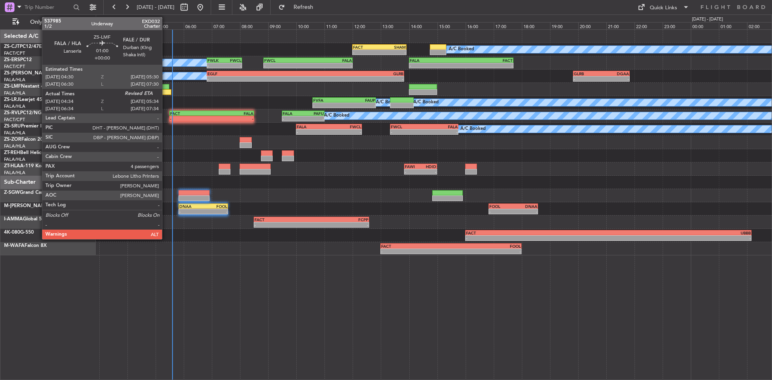
click at [166, 89] on div at bounding box center [155, 87] width 29 height 6
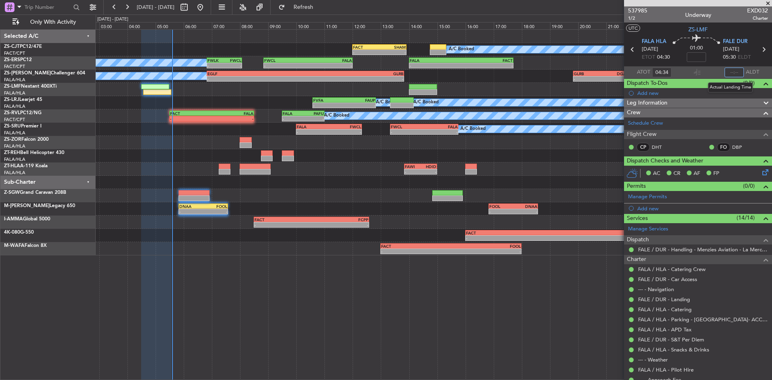
click at [732, 73] on input "text" at bounding box center [734, 73] width 19 height 10
type input "05:35"
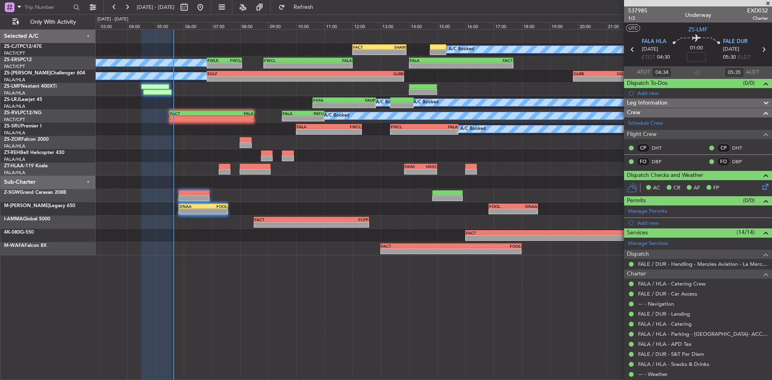
drag, startPoint x: 772, startPoint y: 3, endPoint x: 657, endPoint y: 45, distance: 122.3
click at [772, 3] on span at bounding box center [768, 3] width 8 height 7
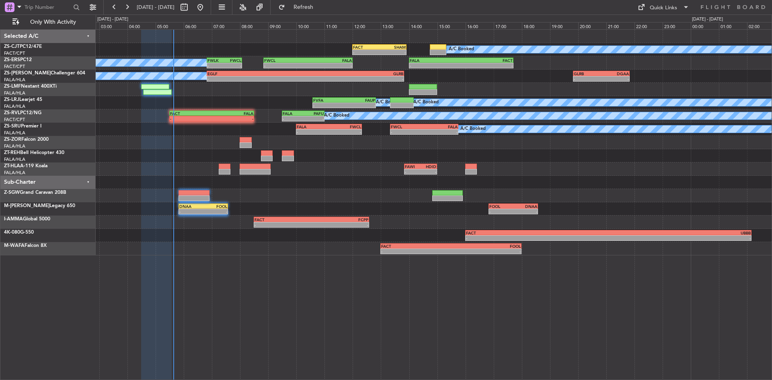
type input "0"
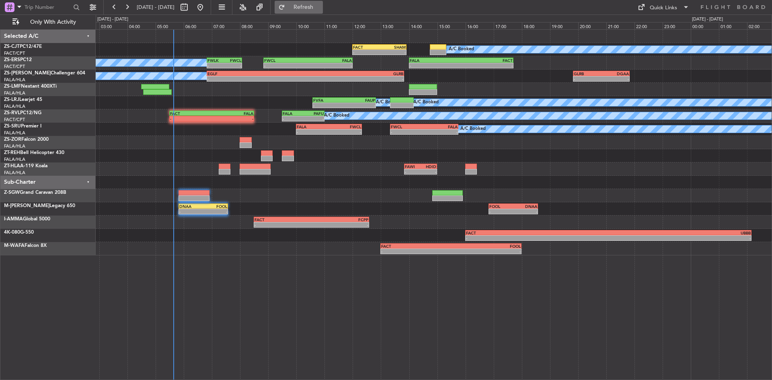
click at [321, 6] on span "Refresh" at bounding box center [304, 7] width 34 height 6
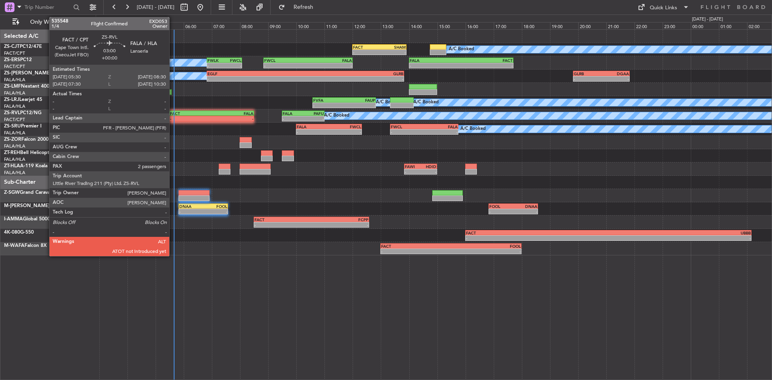
click at [173, 116] on div "- -" at bounding box center [211, 119] width 85 height 6
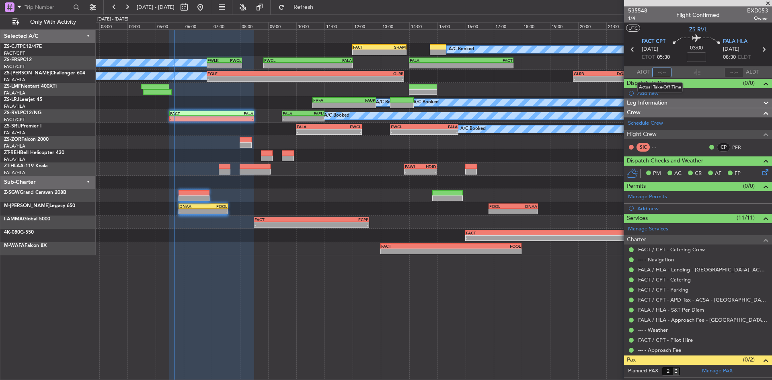
click at [656, 72] on input "text" at bounding box center [661, 73] width 19 height 10
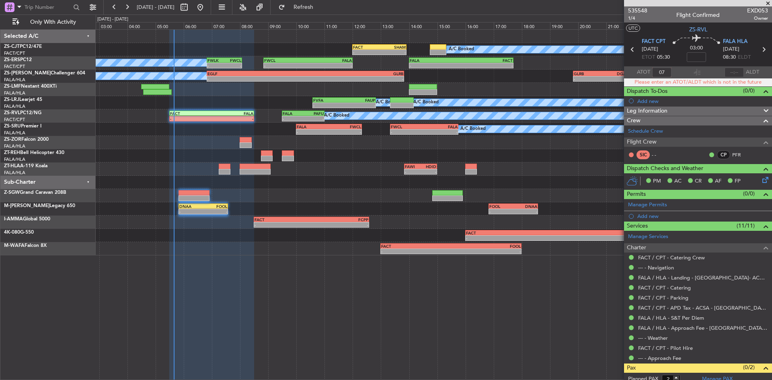
type input "0"
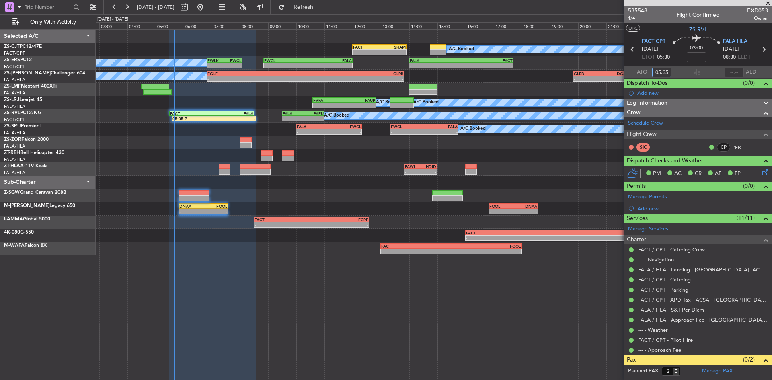
type input "05:35"
click at [769, 3] on span at bounding box center [768, 3] width 8 height 7
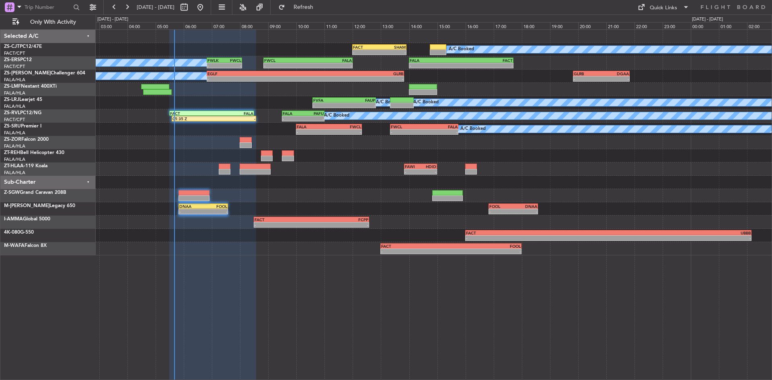
type input "0"
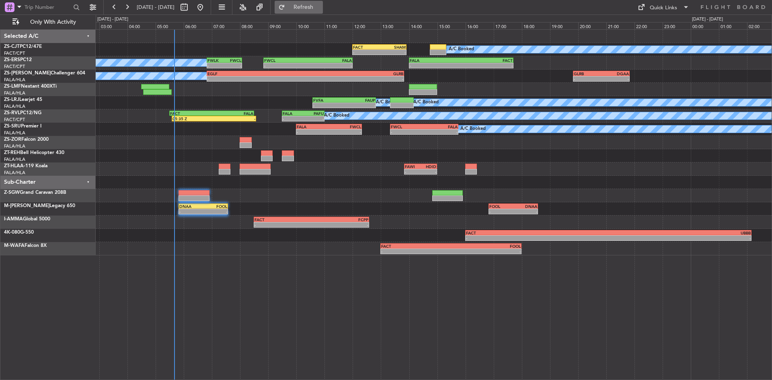
click at [321, 9] on span "Refresh" at bounding box center [304, 7] width 34 height 6
click at [321, 7] on span "Refresh" at bounding box center [304, 7] width 34 height 6
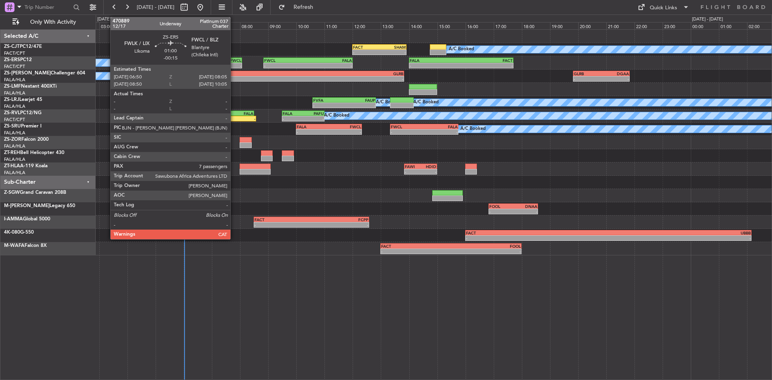
click at [234, 61] on div "FWCL" at bounding box center [232, 60] width 17 height 5
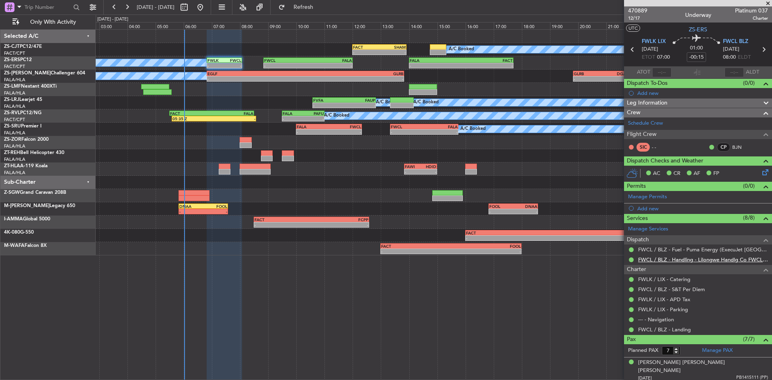
click at [678, 257] on link "FWCL / BLZ - Handling - Lilongwe Handlg Co FWCL / BLZ" at bounding box center [703, 259] width 130 height 7
click at [321, 7] on span "Refresh" at bounding box center [304, 7] width 34 height 6
click at [766, 4] on span at bounding box center [768, 3] width 8 height 7
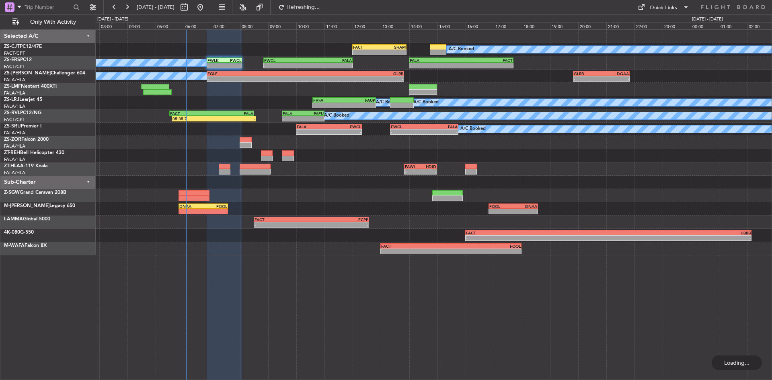
type input "0"
click at [321, 7] on span "Refresh" at bounding box center [304, 7] width 34 height 6
click at [323, 12] on button "Refresh" at bounding box center [299, 7] width 48 height 13
click at [321, 5] on span "Refresh" at bounding box center [304, 7] width 34 height 6
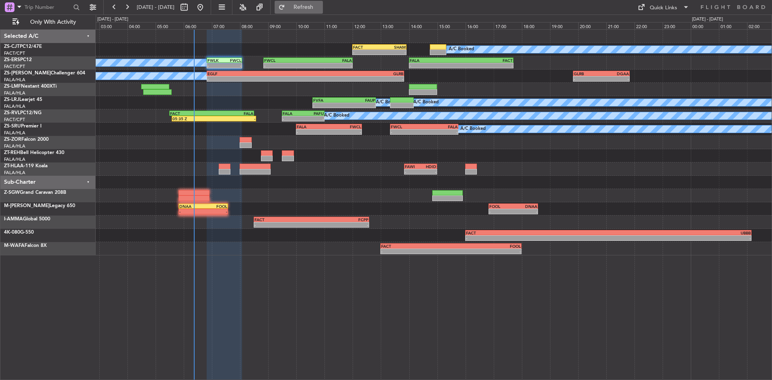
click at [321, 4] on span "Refresh" at bounding box center [304, 7] width 34 height 6
click at [126, 11] on button at bounding box center [127, 7] width 13 height 13
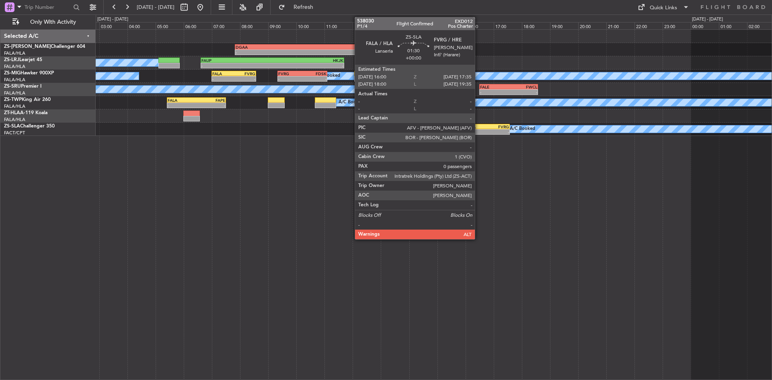
click at [479, 129] on div "-" at bounding box center [477, 131] width 22 height 5
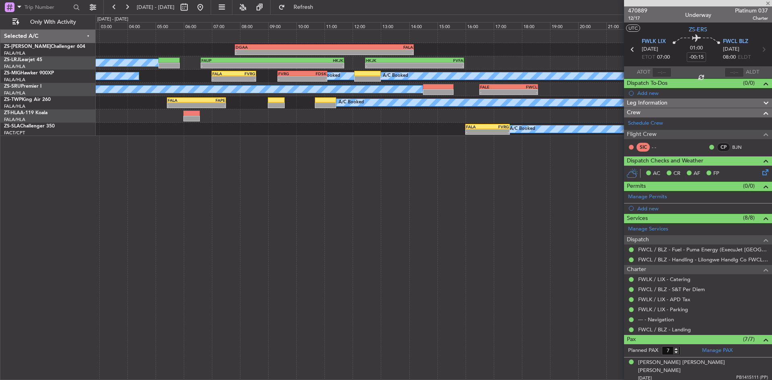
type input "0"
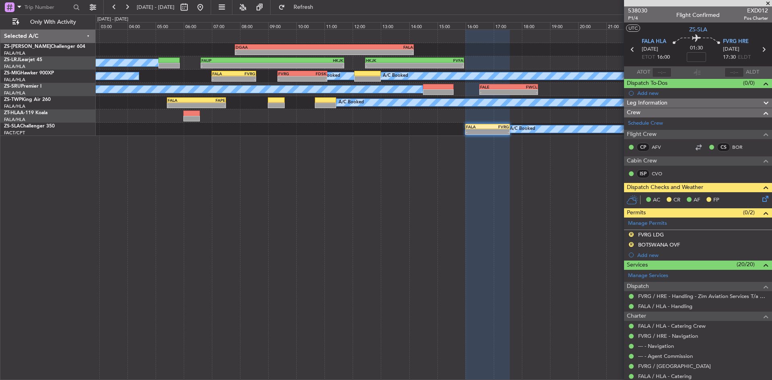
click at [769, 4] on span at bounding box center [768, 3] width 8 height 7
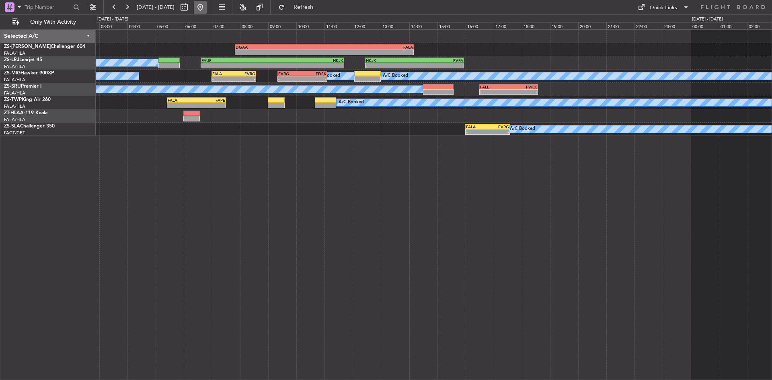
click at [207, 1] on button at bounding box center [200, 7] width 13 height 13
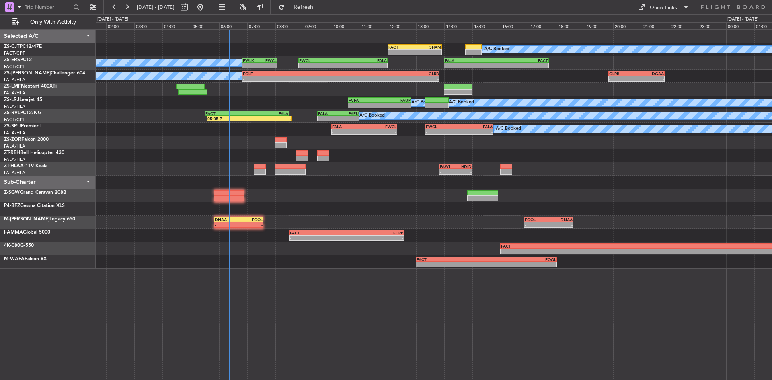
click at [175, 157] on div "A/C Booked FACT 12:00 Z [DEMOGRAPHIC_DATA]:55 Z - - - - FALA 14:00 Z FACT 17:43…" at bounding box center [434, 149] width 676 height 239
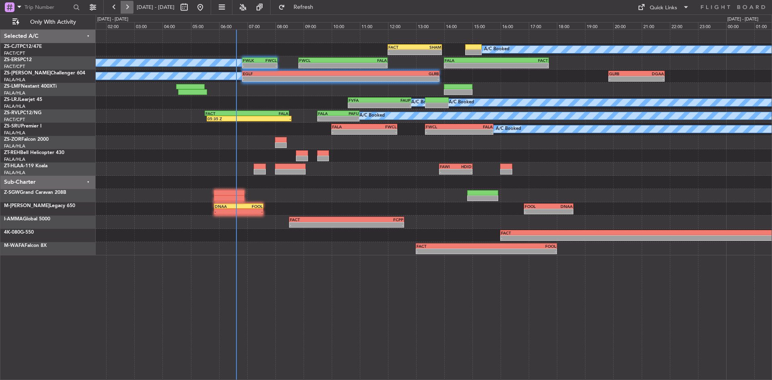
click at [123, 8] on button at bounding box center [127, 7] width 13 height 13
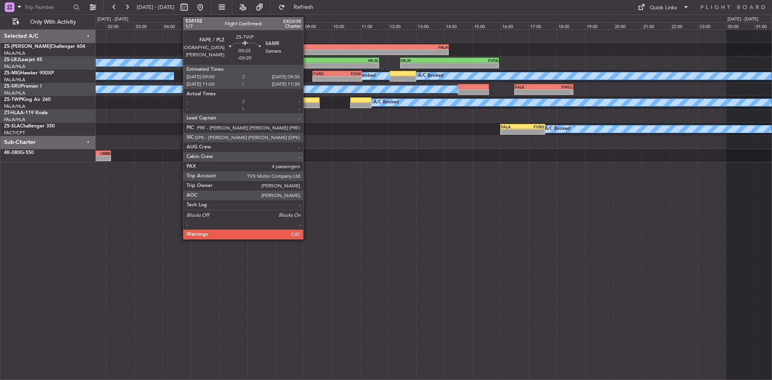
click at [307, 102] on div at bounding box center [311, 100] width 16 height 6
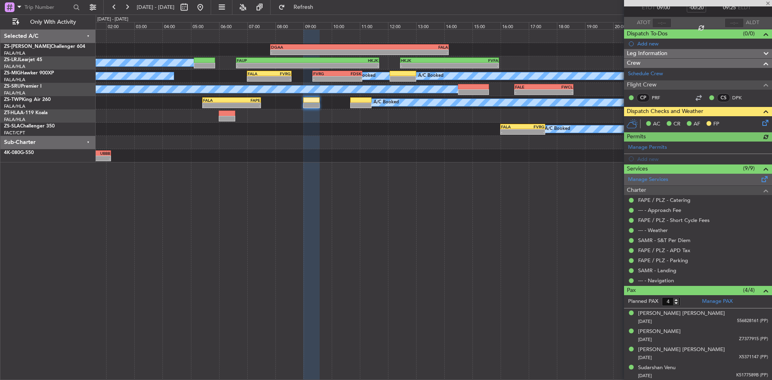
scroll to position [50, 0]
click at [767, 1] on span at bounding box center [768, 3] width 8 height 7
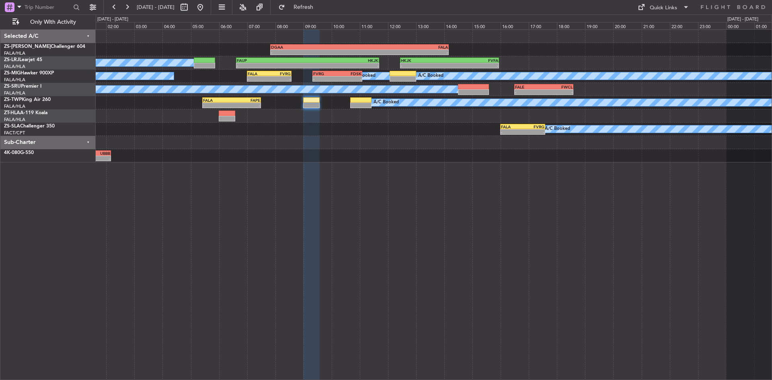
type input "0"
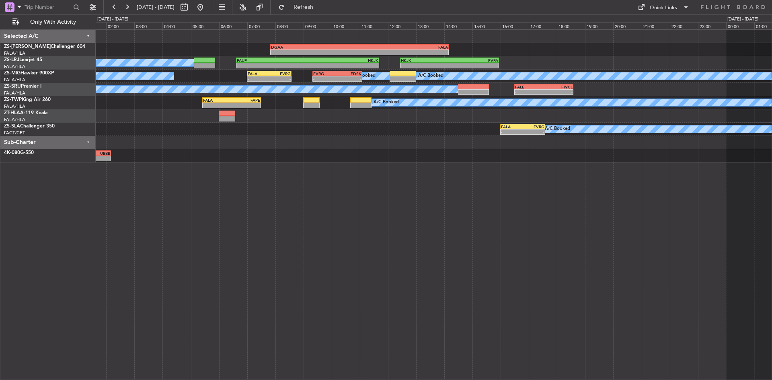
scroll to position [0, 0]
click at [207, 10] on button at bounding box center [200, 7] width 13 height 13
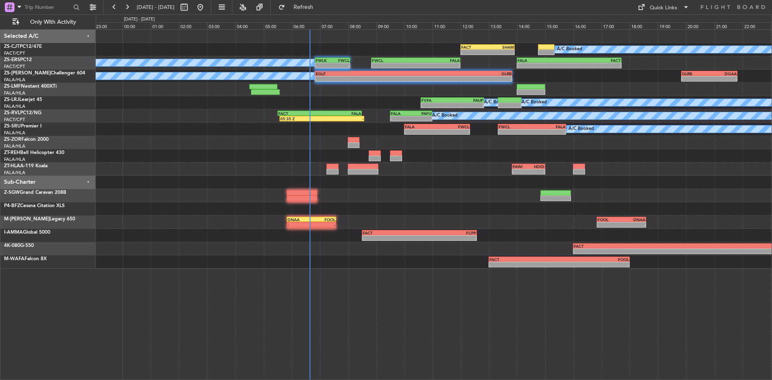
click at [127, 183] on div "A/C Booked FACT 12:00 Z [DEMOGRAPHIC_DATA]:55 Z - - - - FALA 14:00 Z FACT 17:43…" at bounding box center [434, 149] width 676 height 239
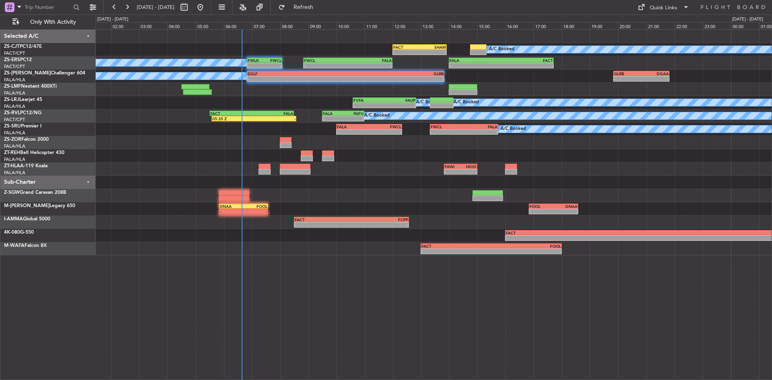
click at [87, 186] on div "A/C Booked FACT 12:00 Z [DEMOGRAPHIC_DATA]:55 Z - - - - FALA 14:00 Z FACT 17:43…" at bounding box center [386, 197] width 772 height 366
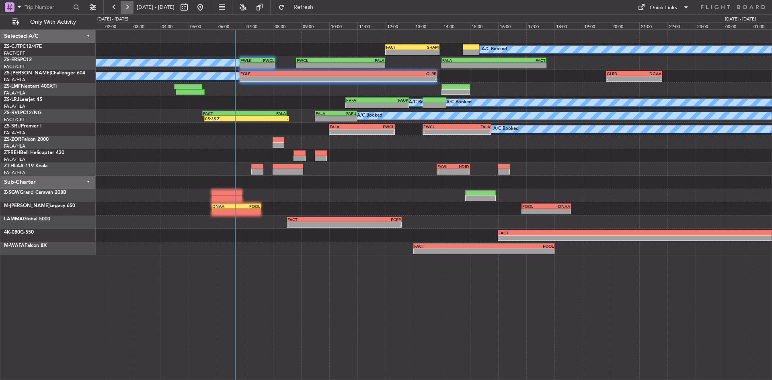
click at [126, 8] on button at bounding box center [127, 7] width 13 height 13
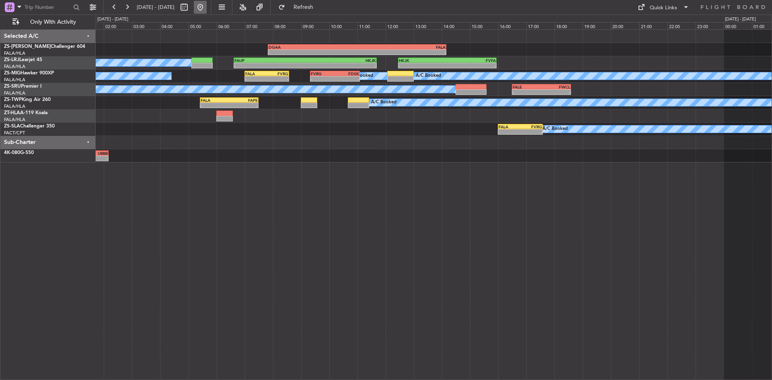
click at [207, 4] on button at bounding box center [200, 7] width 13 height 13
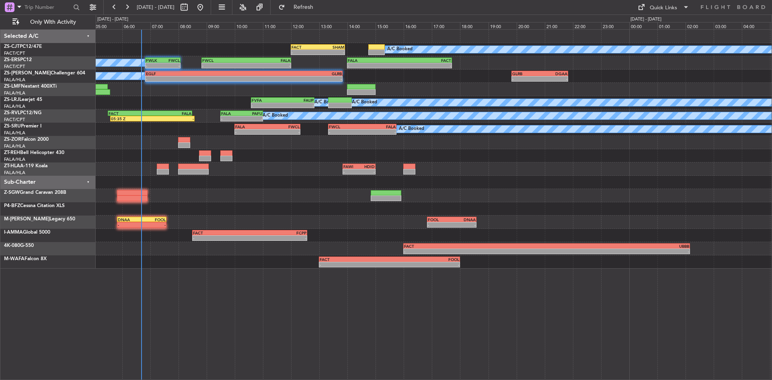
click at [4, 167] on div "A/C Booked FACT 12:00 Z [DEMOGRAPHIC_DATA]:55 Z - - - - FALA 14:00 Z FACT 17:43…" at bounding box center [386, 197] width 772 height 366
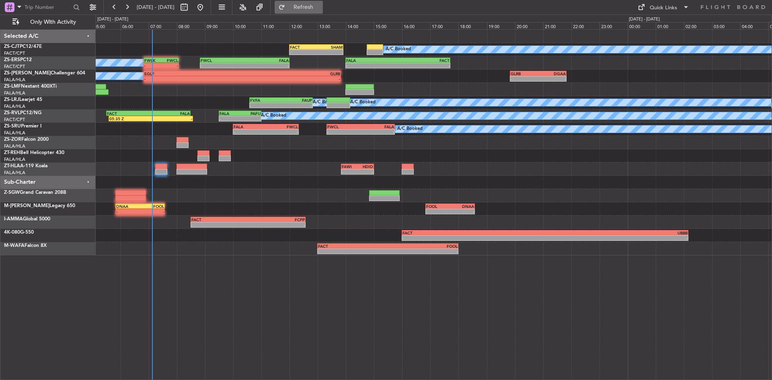
click at [321, 8] on span "Refresh" at bounding box center [304, 7] width 34 height 6
click at [125, 9] on button at bounding box center [127, 7] width 13 height 13
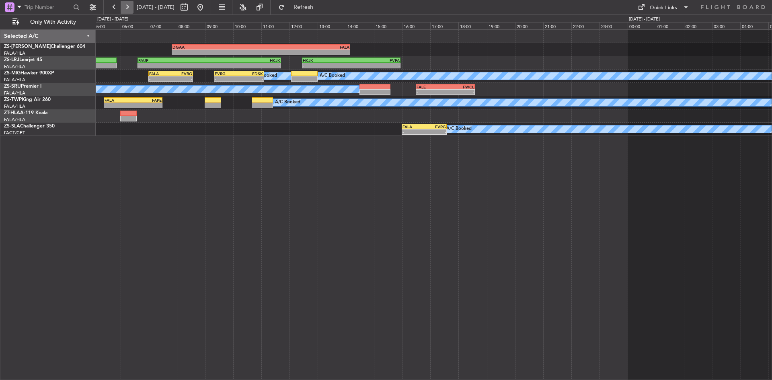
click at [125, 9] on button at bounding box center [127, 7] width 13 height 13
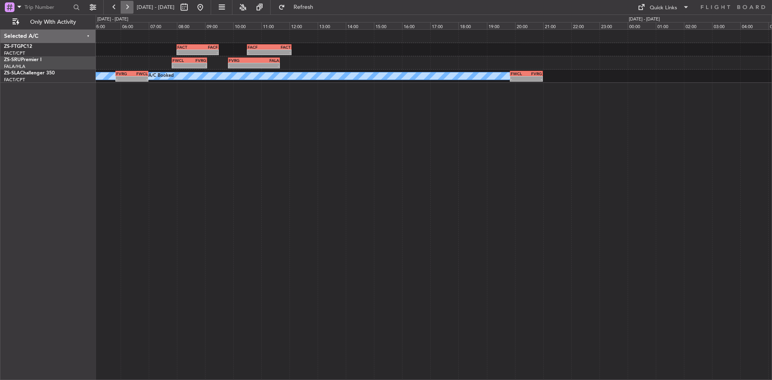
click at [127, 8] on button at bounding box center [127, 7] width 13 height 13
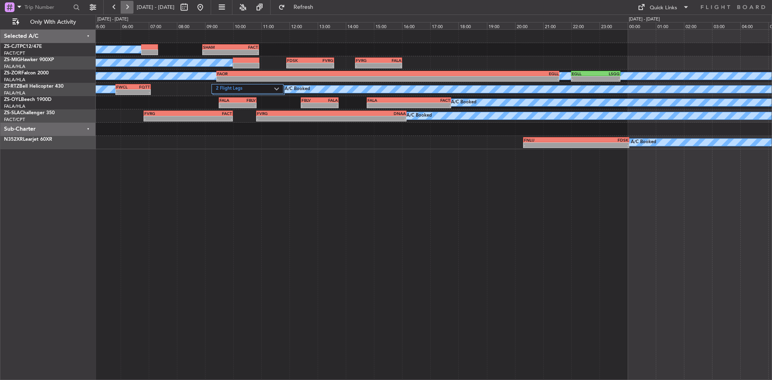
click at [125, 9] on button at bounding box center [127, 7] width 13 height 13
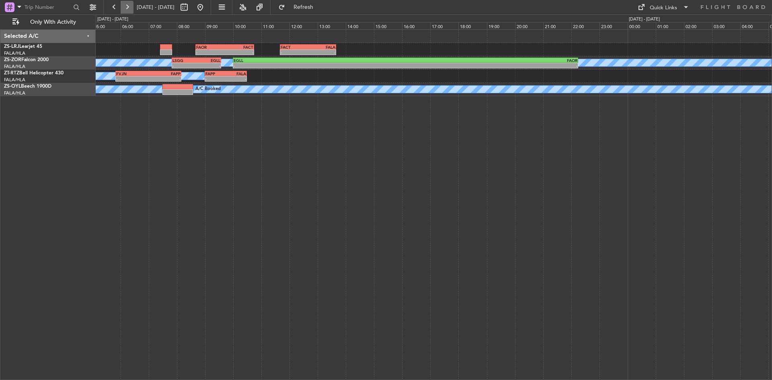
click at [125, 9] on button at bounding box center [127, 7] width 13 height 13
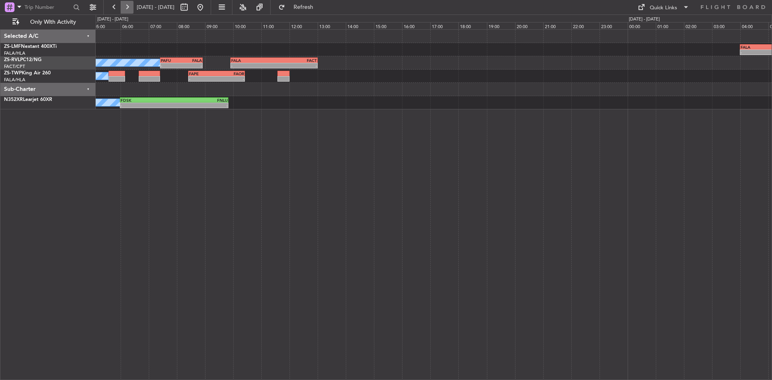
click at [121, 5] on button at bounding box center [127, 7] width 13 height 13
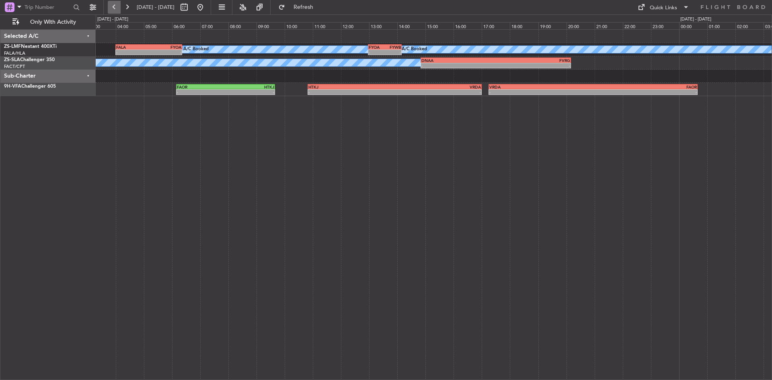
click at [115, 8] on button at bounding box center [114, 7] width 13 height 13
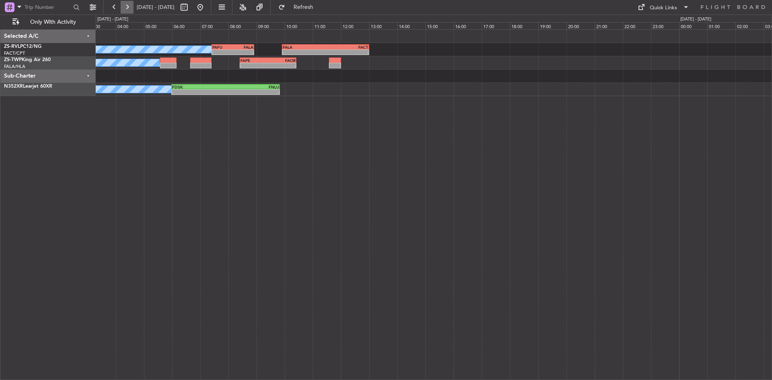
click at [131, 7] on button at bounding box center [127, 7] width 13 height 13
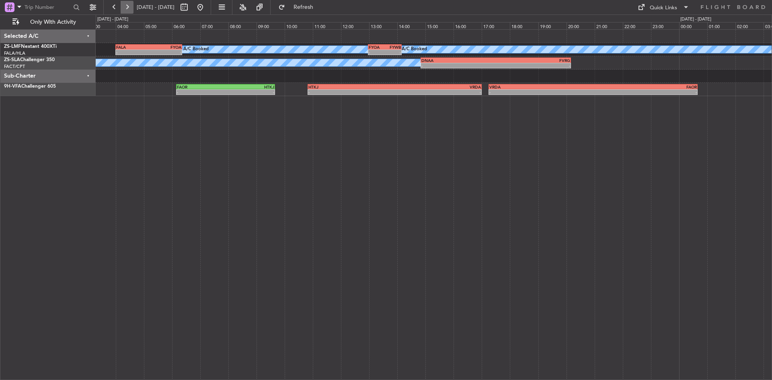
click at [130, 5] on button at bounding box center [127, 7] width 13 height 13
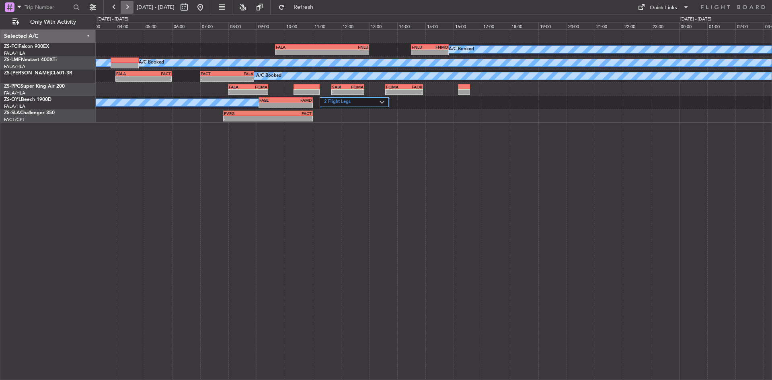
click at [124, 4] on button at bounding box center [127, 7] width 13 height 13
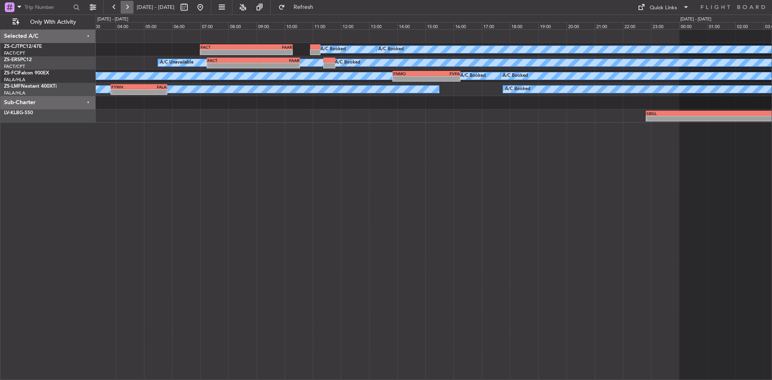
drag, startPoint x: 126, startPoint y: 5, endPoint x: 127, endPoint y: 9, distance: 4.2
click at [127, 8] on button at bounding box center [127, 7] width 13 height 13
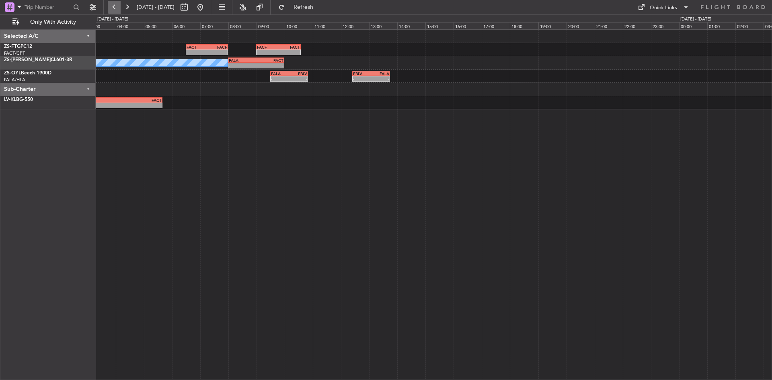
click at [113, 8] on button at bounding box center [114, 7] width 13 height 13
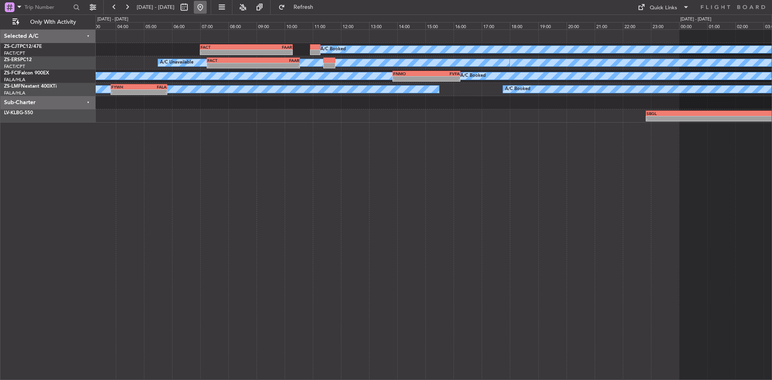
click at [207, 6] on button at bounding box center [200, 7] width 13 height 13
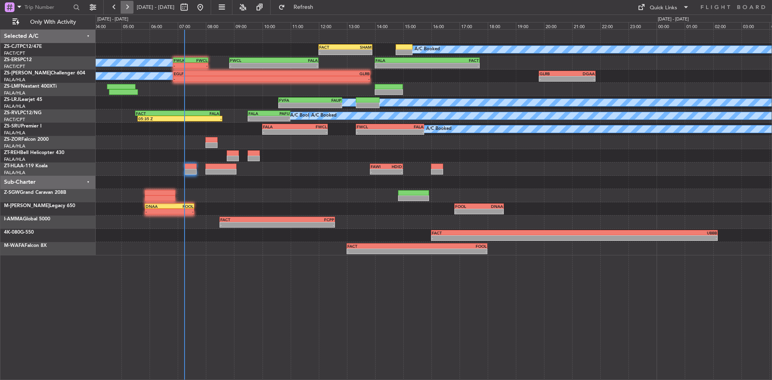
click at [129, 7] on button at bounding box center [127, 7] width 13 height 13
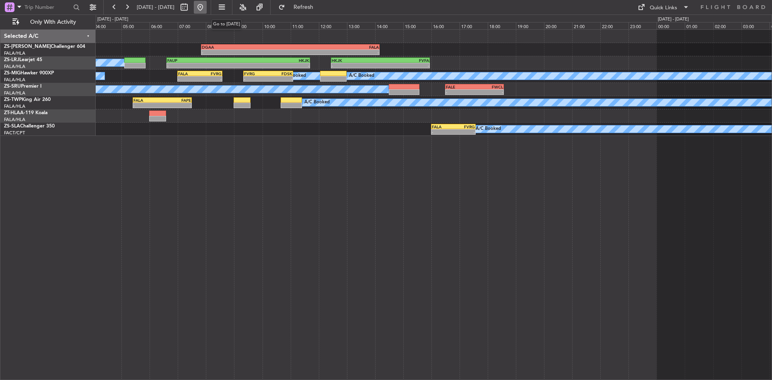
click at [207, 6] on button at bounding box center [200, 7] width 13 height 13
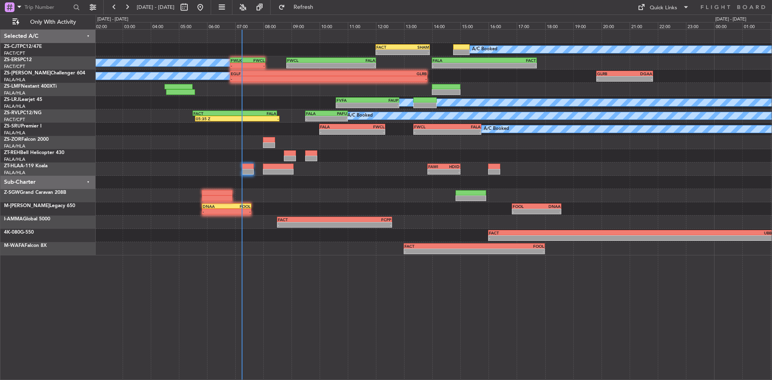
click at [206, 125] on div "A/C Booked - - FACT 12:00 Z SHAM 13:55 Z - - FALA 14:00 Z FACT 17:43 Z FWCL 08:…" at bounding box center [434, 143] width 676 height 226
click at [125, 9] on button at bounding box center [127, 7] width 13 height 13
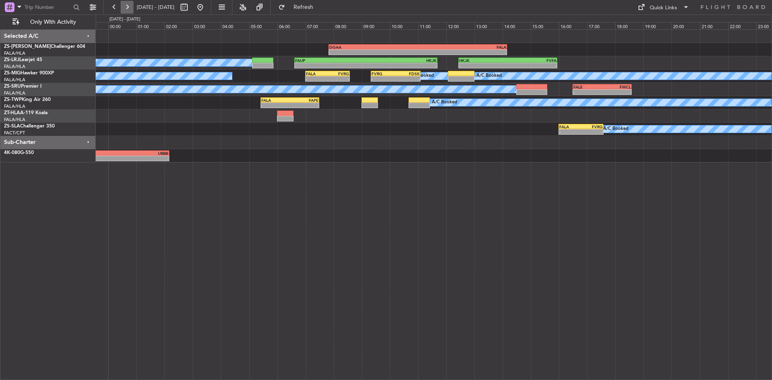
click at [125, 9] on button at bounding box center [127, 7] width 13 height 13
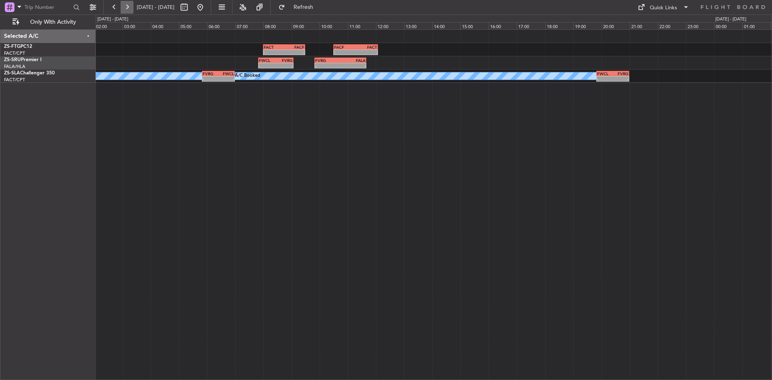
click at [132, 6] on button at bounding box center [127, 7] width 13 height 13
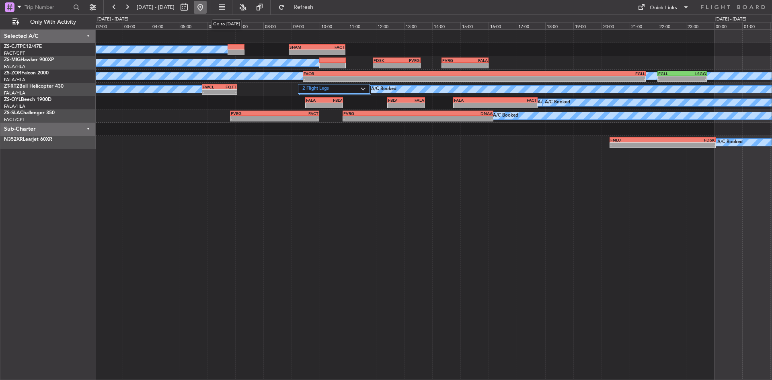
click at [207, 6] on button at bounding box center [200, 7] width 13 height 13
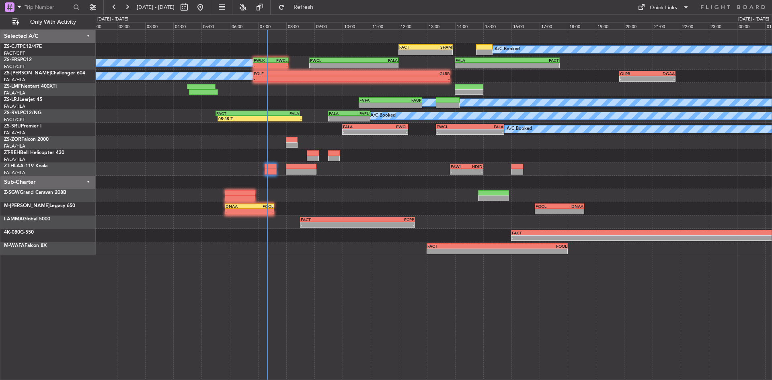
click at [167, 177] on div "A/C Booked - - FACT 12:00 Z SHAM 13:55 Z - - FALA 14:00 Z FACT 17:43 Z FWCL 08:…" at bounding box center [434, 143] width 676 height 226
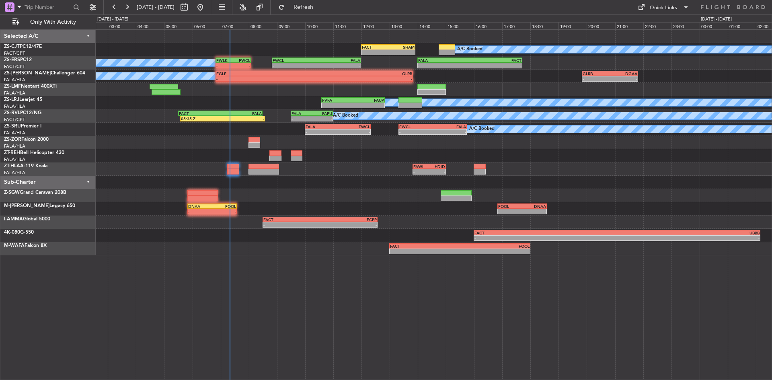
click at [326, 181] on div "A/C Booked - - FACT 12:00 Z SHAM 13:55 Z - - FALA 14:00 Z FACT 17:43 Z FWCL 08:…" at bounding box center [434, 143] width 676 height 226
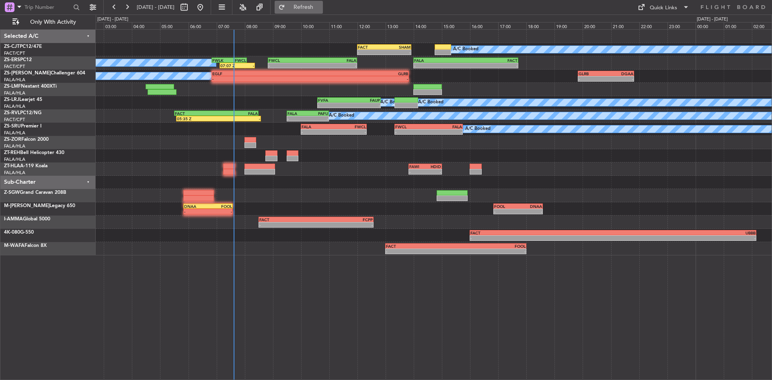
click at [323, 12] on button "Refresh" at bounding box center [299, 7] width 48 height 13
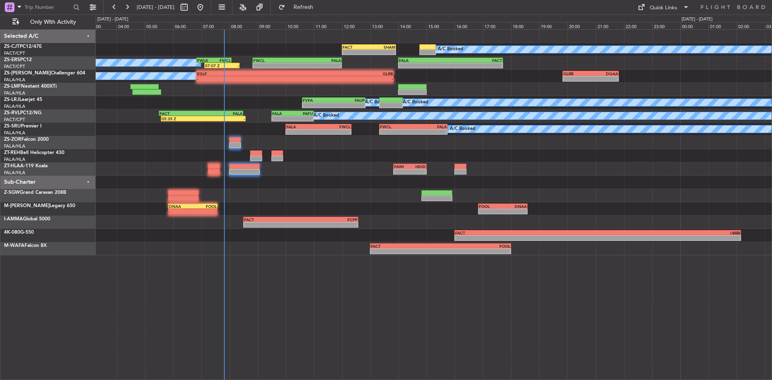
click at [266, 101] on div "A/C Booked A/C Booked A/C Booked - - FVFA 10:35 Z FAUP 12:50 Z - - FAUP 06:37 Z…" at bounding box center [434, 102] width 676 height 13
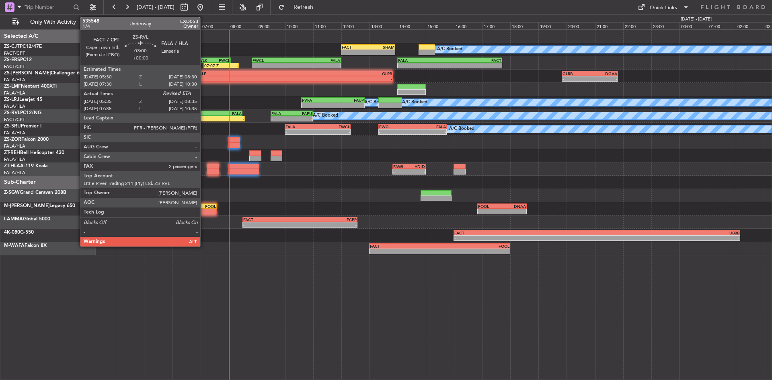
click at [204, 116] on div "05:35 Z -" at bounding box center [202, 119] width 85 height 6
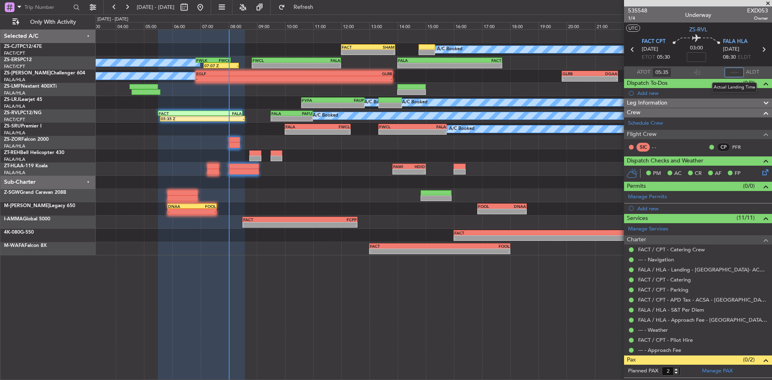
click at [734, 73] on input "text" at bounding box center [734, 73] width 19 height 10
type input "08:00"
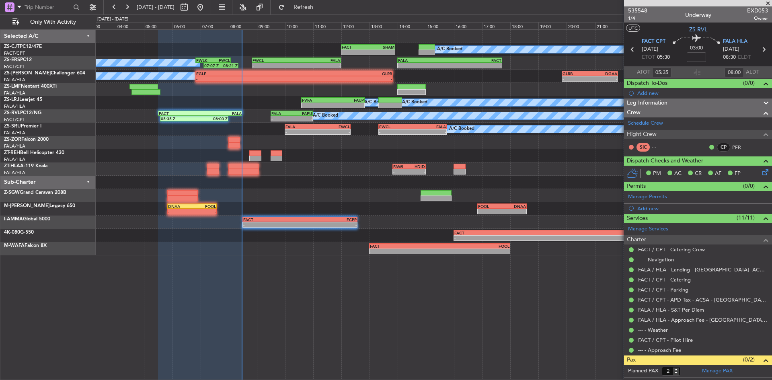
click at [769, 4] on span at bounding box center [768, 3] width 8 height 7
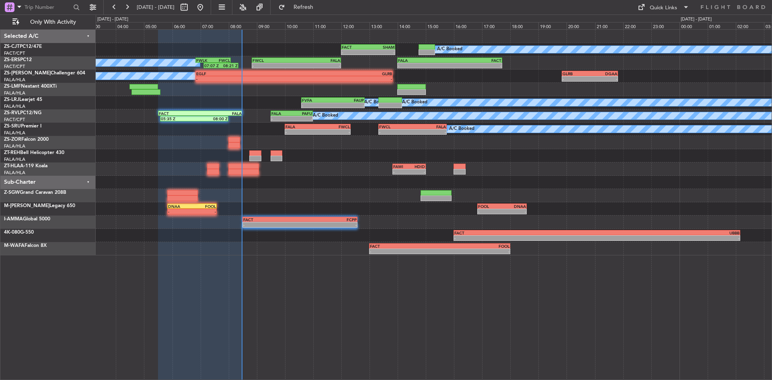
type input "0"
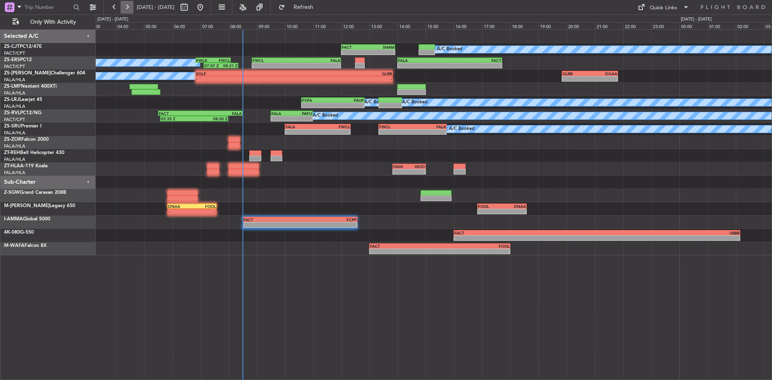
click at [127, 2] on button at bounding box center [127, 7] width 13 height 13
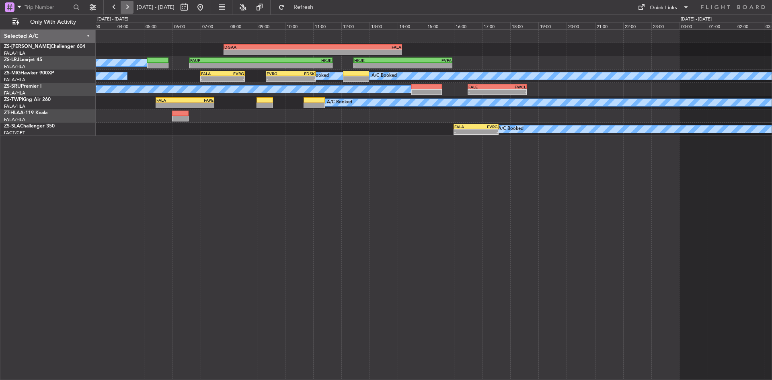
click at [127, 1] on button at bounding box center [127, 7] width 13 height 13
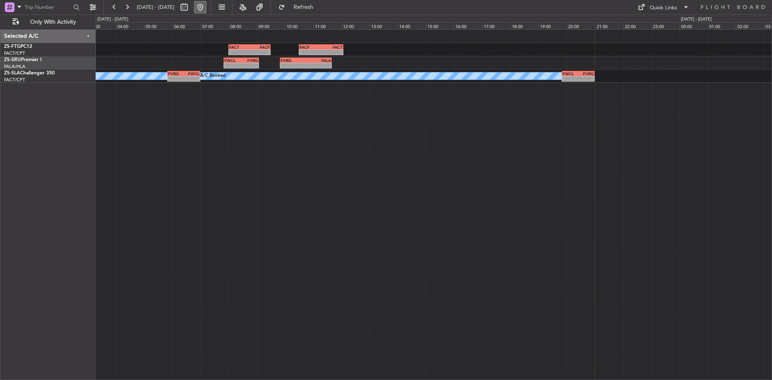
click at [207, 4] on button at bounding box center [200, 7] width 13 height 13
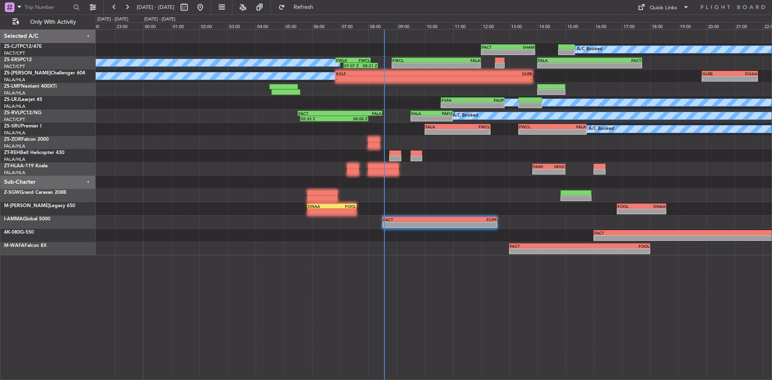
click at [189, 148] on div at bounding box center [434, 142] width 676 height 13
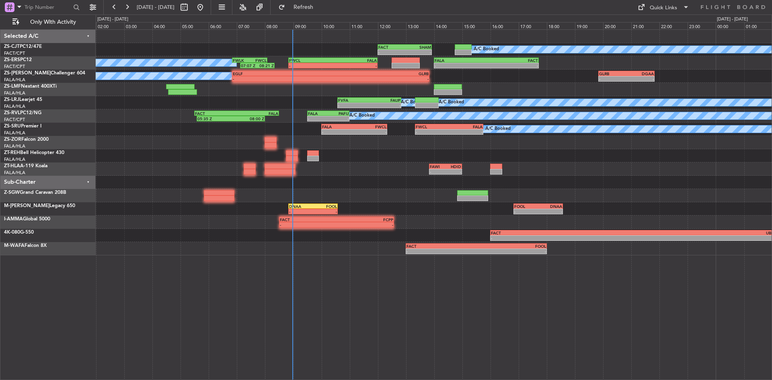
click at [110, 162] on div "A/C Booked - - FACT 12:00 Z SHAM 13:55 Z A/C Booked A/C Booked 07:07 Z 08:21 Z …" at bounding box center [434, 143] width 676 height 226
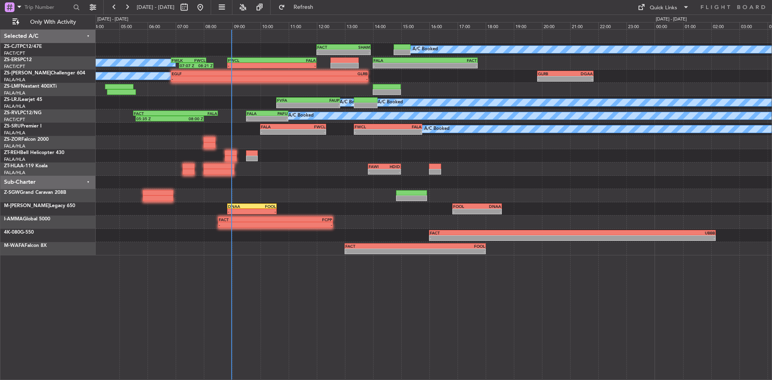
click at [228, 289] on div "A/C Booked - - FACT 12:00 Z SHAM 13:55 Z A/C Booked A/C Booked 07:07 Z 08:21 Z …" at bounding box center [434, 204] width 676 height 351
click at [321, 4] on span "Refresh" at bounding box center [304, 7] width 34 height 6
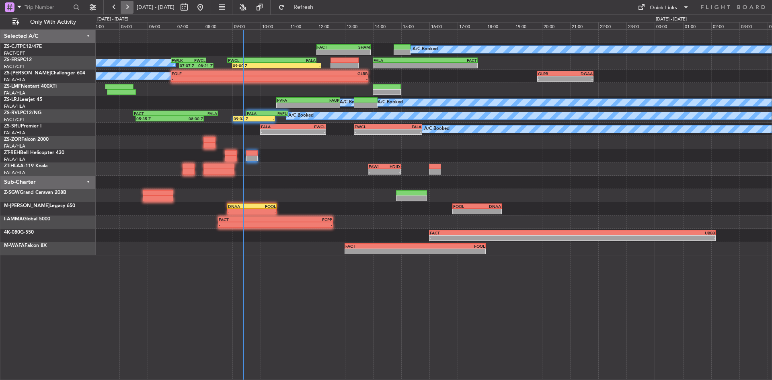
click at [123, 7] on button at bounding box center [127, 7] width 13 height 13
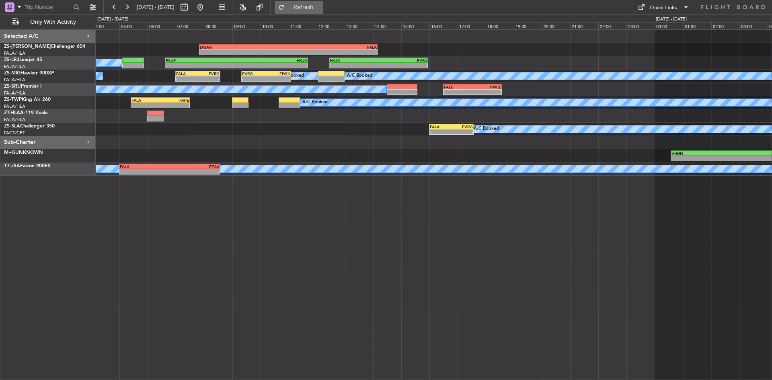
click at [309, 7] on button "Refresh" at bounding box center [299, 7] width 48 height 13
click at [207, 8] on button at bounding box center [200, 7] width 13 height 13
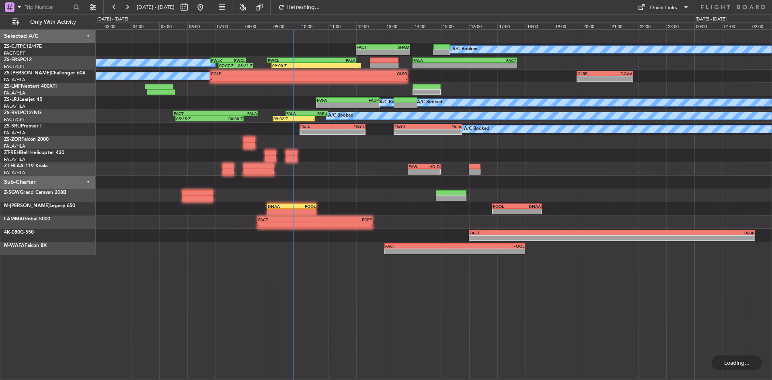
click at [193, 128] on div "A/C Booked - - FACT 12:00 Z SHAM 13:55 Z - - FALA 14:00 Z FACT 17:43 Z FWCL 08:…" at bounding box center [434, 143] width 676 height 226
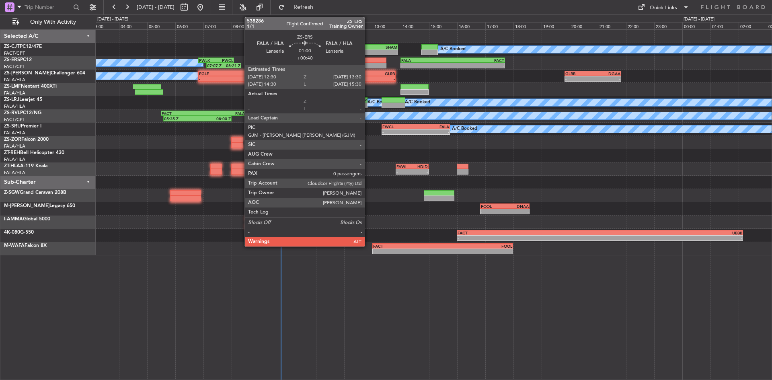
click at [368, 62] on div at bounding box center [372, 61] width 29 height 6
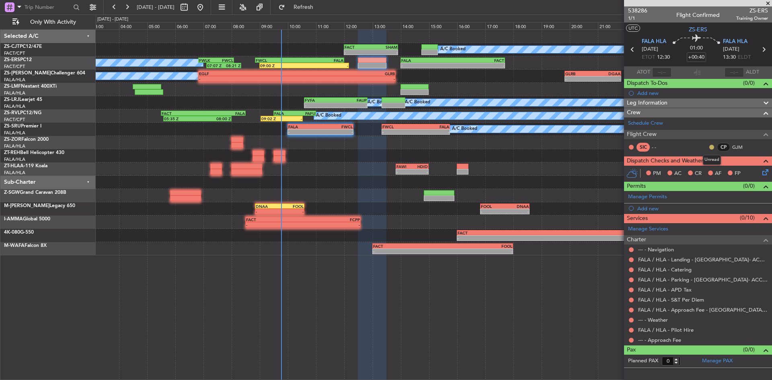
click at [713, 148] on button at bounding box center [711, 147] width 5 height 5
click at [708, 169] on span "Acknowledged" at bounding box center [713, 170] width 35 height 8
click at [764, 171] on icon at bounding box center [764, 171] width 6 height 6
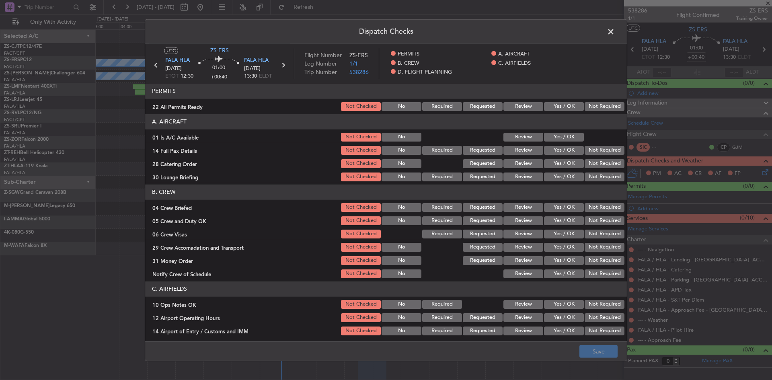
click at [592, 108] on button "Not Required" at bounding box center [605, 106] width 40 height 9
click at [560, 130] on section "A. AIRCRAFT 01 Is A/C Available Not Checked No Review Yes / OK 14 Full Pax Deta…" at bounding box center [386, 148] width 482 height 68
click at [584, 139] on div at bounding box center [604, 137] width 41 height 11
click at [570, 137] on button "Yes / OK" at bounding box center [564, 137] width 40 height 9
click at [598, 152] on button "Not Required" at bounding box center [605, 150] width 40 height 9
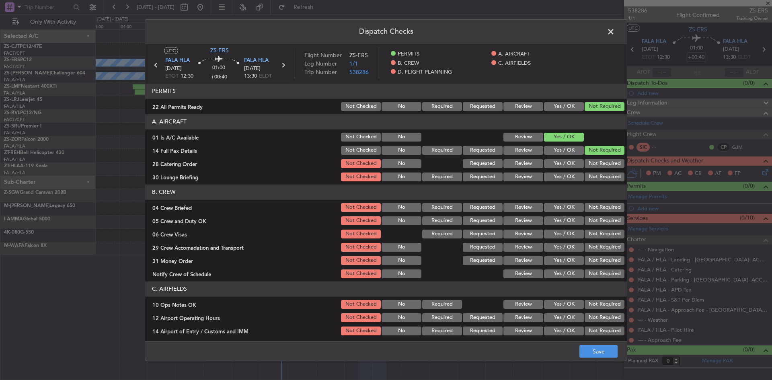
click at [596, 166] on button "Not Required" at bounding box center [605, 163] width 40 height 9
click at [590, 176] on button "Not Required" at bounding box center [605, 177] width 40 height 9
click at [585, 210] on button "Not Required" at bounding box center [605, 207] width 40 height 9
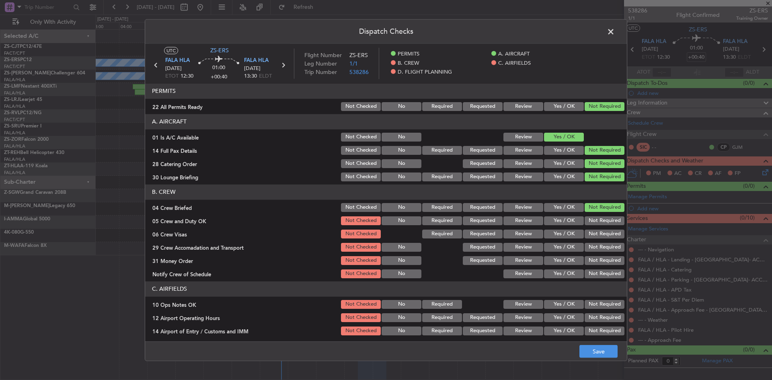
click at [585, 224] on button "Not Required" at bounding box center [605, 220] width 40 height 9
click at [586, 236] on button "Not Required" at bounding box center [605, 234] width 40 height 9
click at [588, 248] on button "Not Required" at bounding box center [605, 247] width 40 height 9
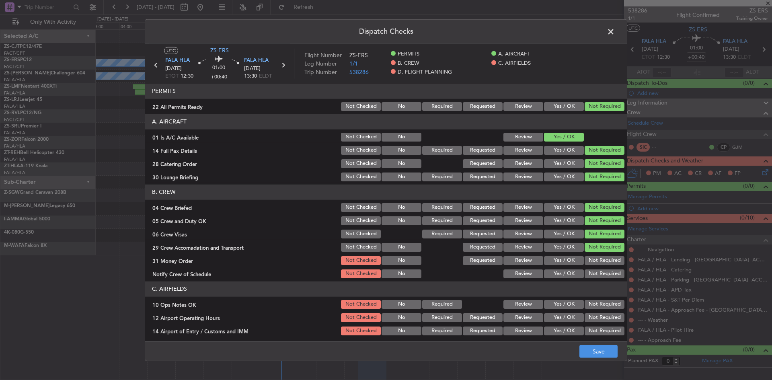
drag, startPoint x: 586, startPoint y: 259, endPoint x: 585, endPoint y: 271, distance: 12.9
click at [585, 259] on button "Not Required" at bounding box center [605, 260] width 40 height 9
click at [585, 274] on button "Not Required" at bounding box center [605, 273] width 40 height 9
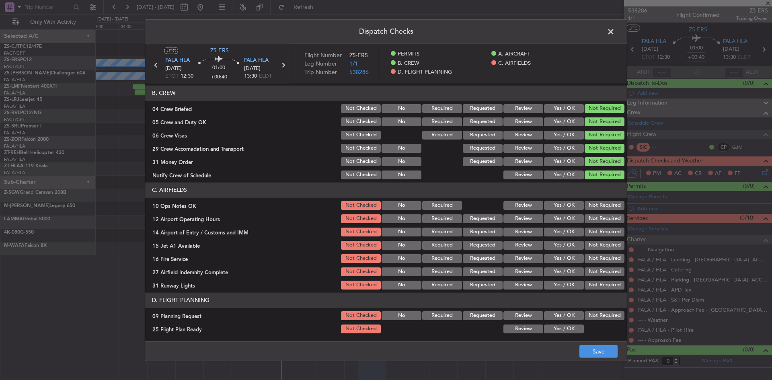
drag, startPoint x: 597, startPoint y: 205, endPoint x: 598, endPoint y: 219, distance: 14.1
click at [597, 208] on button "Not Required" at bounding box center [605, 205] width 40 height 9
drag, startPoint x: 598, startPoint y: 219, endPoint x: 596, endPoint y: 232, distance: 13.3
click at [598, 224] on div "Not Required" at bounding box center [604, 218] width 41 height 11
click at [596, 235] on button "Not Required" at bounding box center [605, 232] width 40 height 9
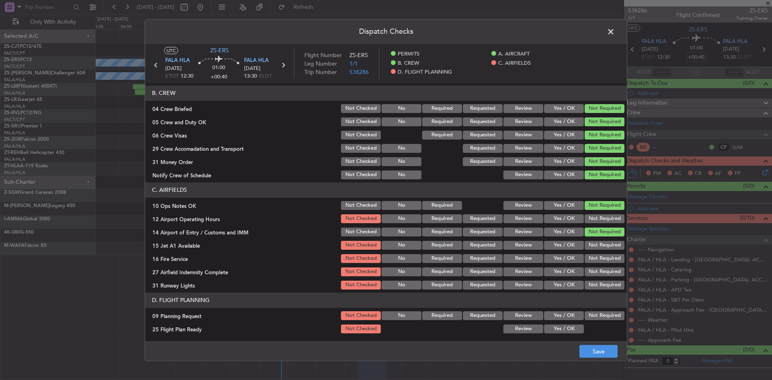
click at [596, 220] on button "Not Required" at bounding box center [605, 218] width 40 height 9
drag, startPoint x: 598, startPoint y: 245, endPoint x: 592, endPoint y: 251, distance: 8.0
click at [597, 246] on button "Not Required" at bounding box center [605, 245] width 40 height 9
drag, startPoint x: 590, startPoint y: 255, endPoint x: 583, endPoint y: 272, distance: 19.1
click at [588, 261] on button "Not Required" at bounding box center [605, 258] width 40 height 9
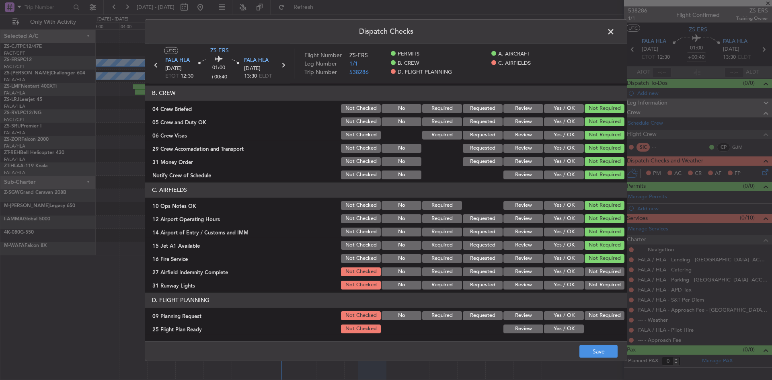
drag, startPoint x: 584, startPoint y: 271, endPoint x: 585, endPoint y: 279, distance: 7.7
click at [585, 272] on button "Not Required" at bounding box center [605, 271] width 40 height 9
click at [587, 284] on button "Not Required" at bounding box center [605, 285] width 40 height 9
click at [555, 313] on button "Yes / OK" at bounding box center [564, 315] width 40 height 9
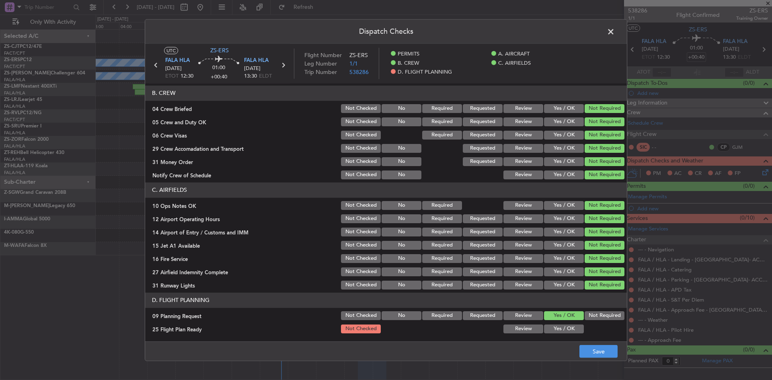
click at [556, 330] on button "Yes / OK" at bounding box center [564, 329] width 40 height 9
click at [585, 345] on button "Save" at bounding box center [598, 351] width 38 height 13
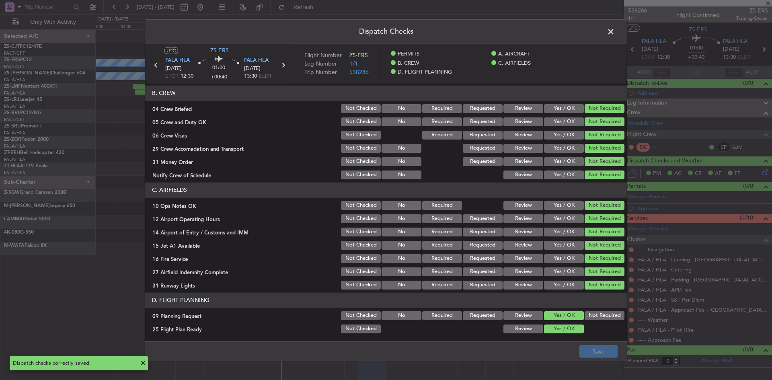
click at [615, 34] on span at bounding box center [615, 33] width 0 height 16
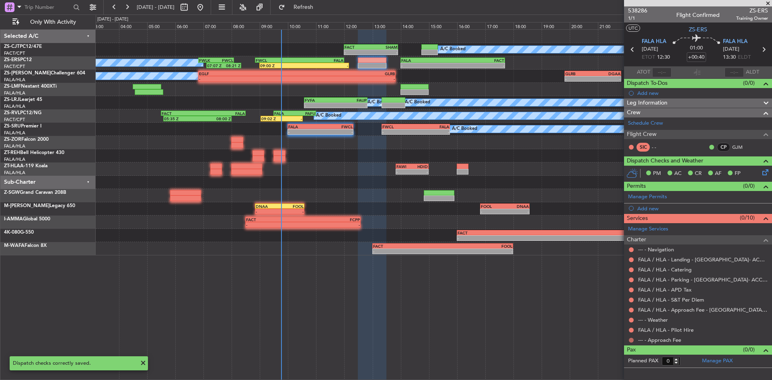
click at [630, 341] on button at bounding box center [631, 340] width 5 height 5
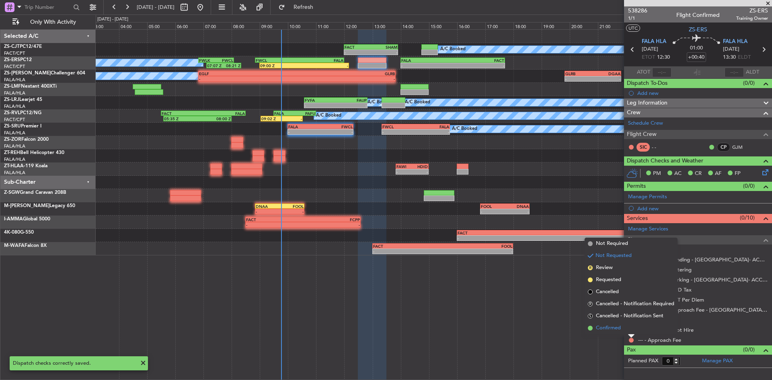
click at [620, 328] on span "Confirmed" at bounding box center [608, 328] width 25 height 8
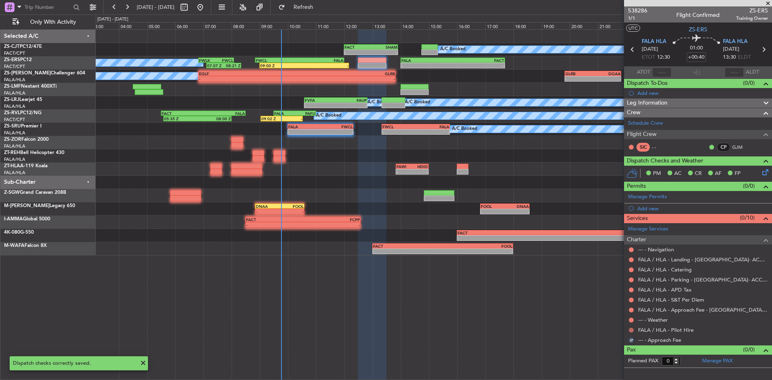
click at [632, 330] on button at bounding box center [631, 330] width 5 height 5
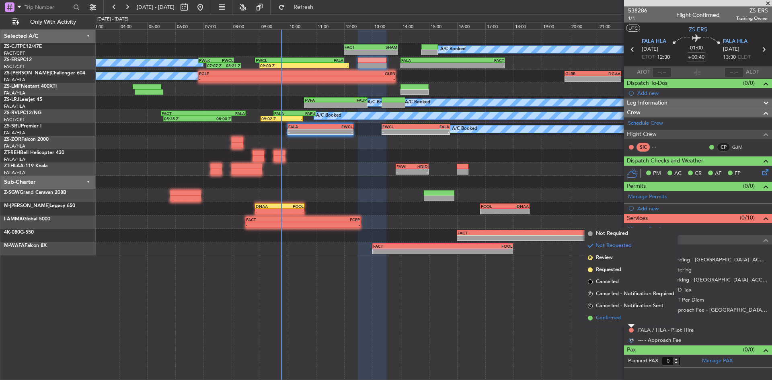
click at [631, 322] on li "Confirmed" at bounding box center [631, 318] width 93 height 12
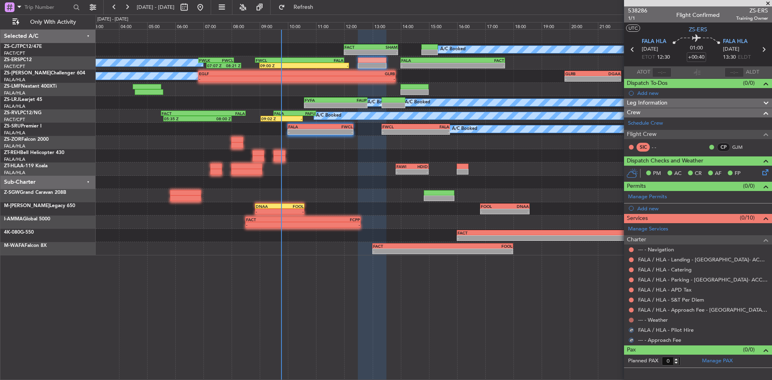
click at [632, 321] on button at bounding box center [631, 320] width 5 height 5
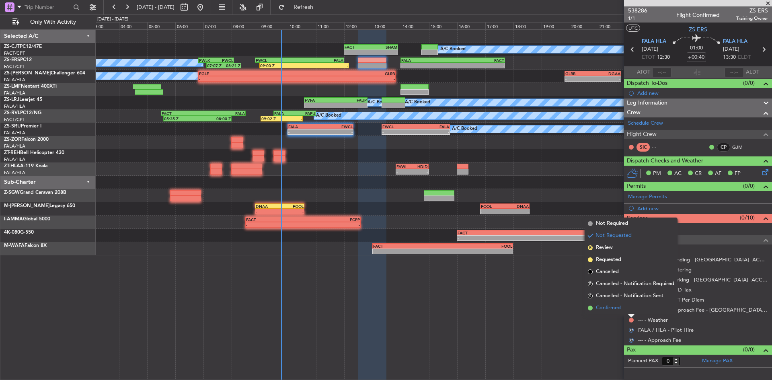
click at [628, 312] on li "Confirmed" at bounding box center [631, 308] width 93 height 12
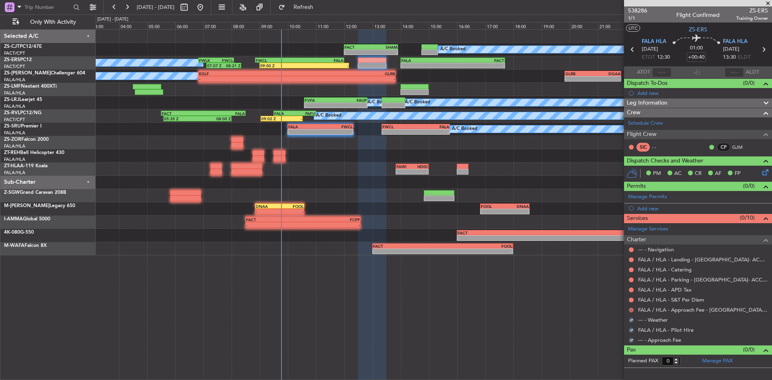
click at [631, 310] on button at bounding box center [631, 310] width 5 height 5
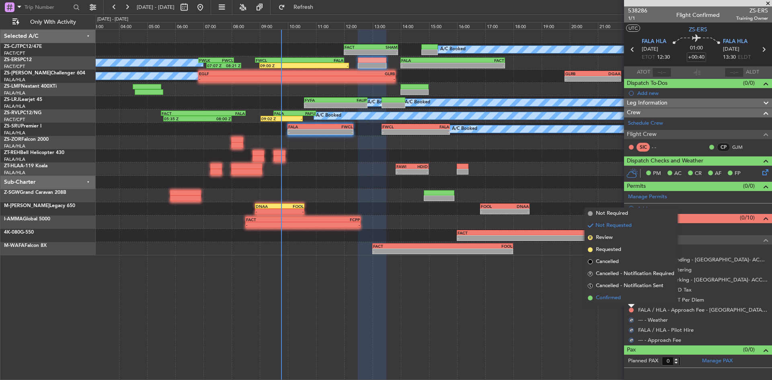
click at [628, 297] on li "Confirmed" at bounding box center [631, 298] width 93 height 12
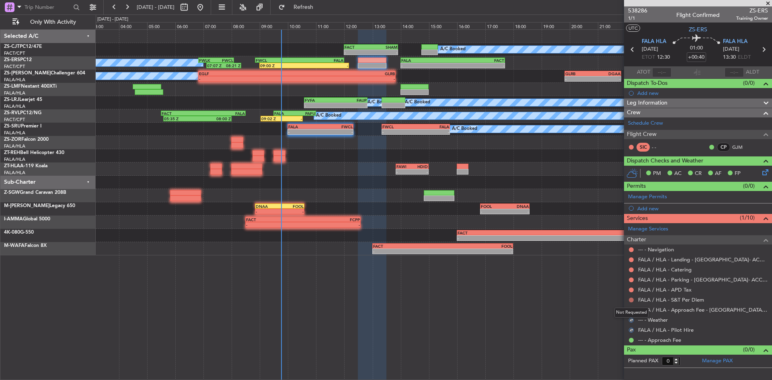
click at [631, 298] on button at bounding box center [631, 300] width 5 height 5
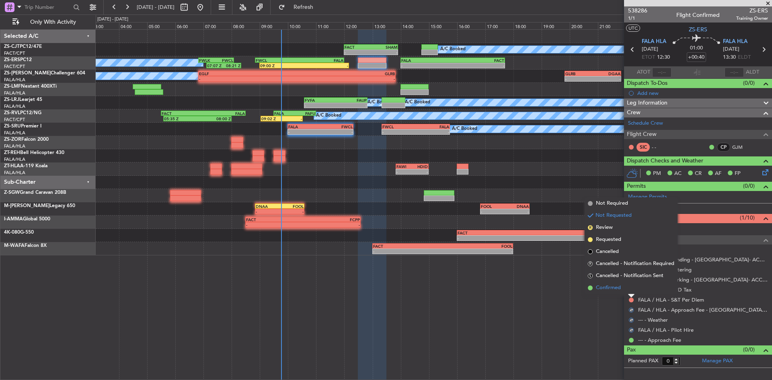
click at [629, 292] on li "Confirmed" at bounding box center [631, 288] width 93 height 12
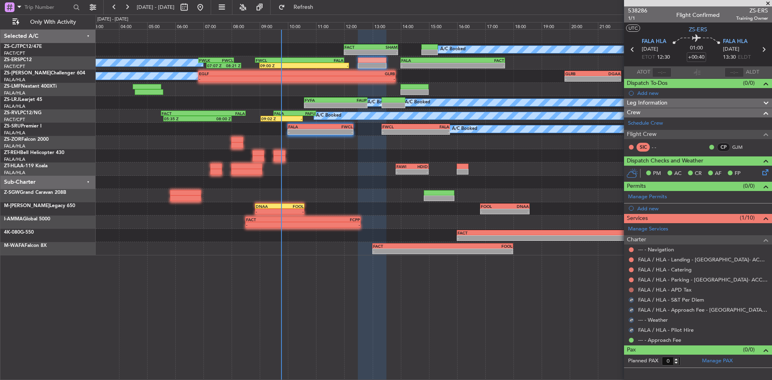
click at [631, 290] on button at bounding box center [631, 290] width 5 height 5
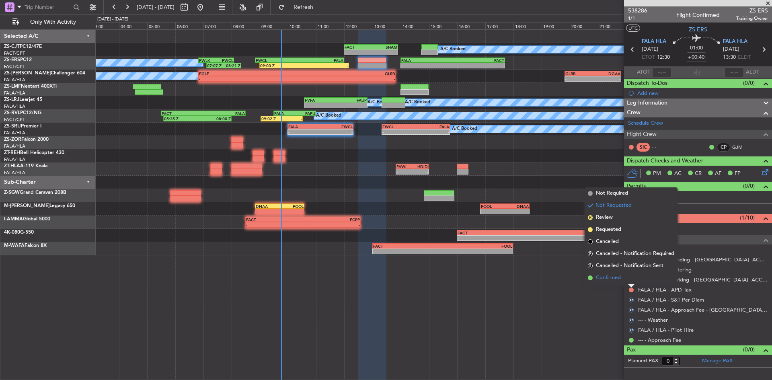
click at [630, 283] on li "Confirmed" at bounding box center [631, 278] width 93 height 12
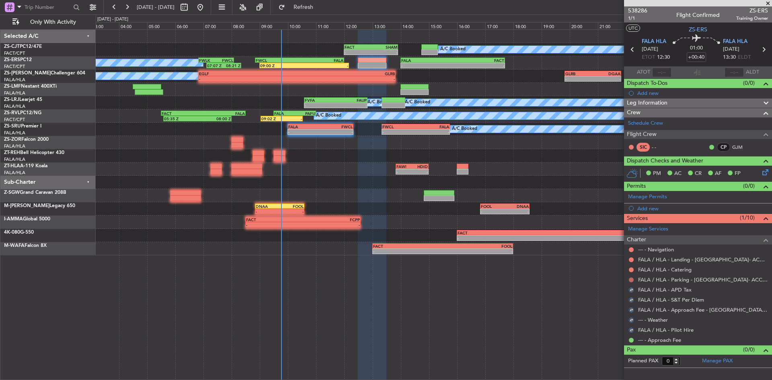
click at [630, 279] on button at bounding box center [631, 279] width 5 height 5
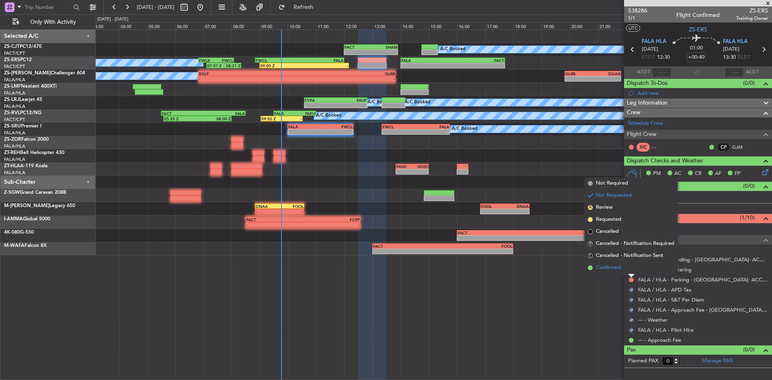
click at [631, 271] on li "Confirmed" at bounding box center [631, 268] width 93 height 12
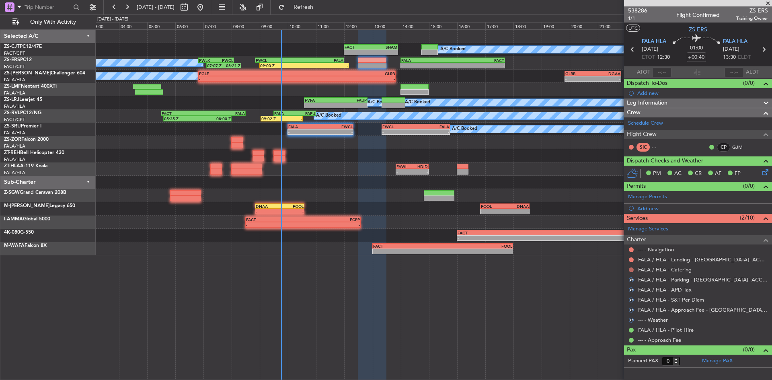
click at [631, 271] on button at bounding box center [631, 269] width 5 height 5
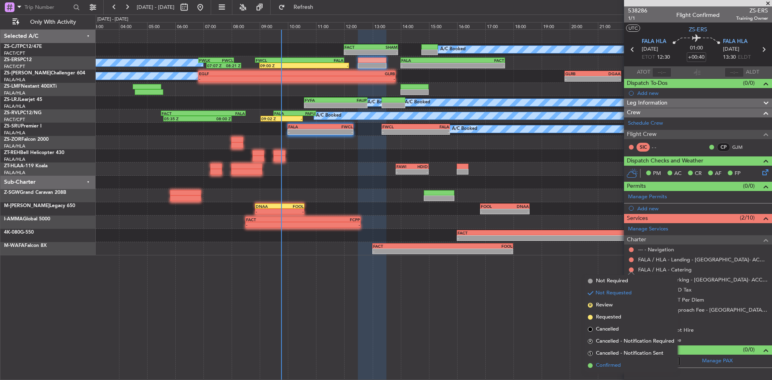
click at [619, 366] on span "Confirmed" at bounding box center [608, 366] width 25 height 8
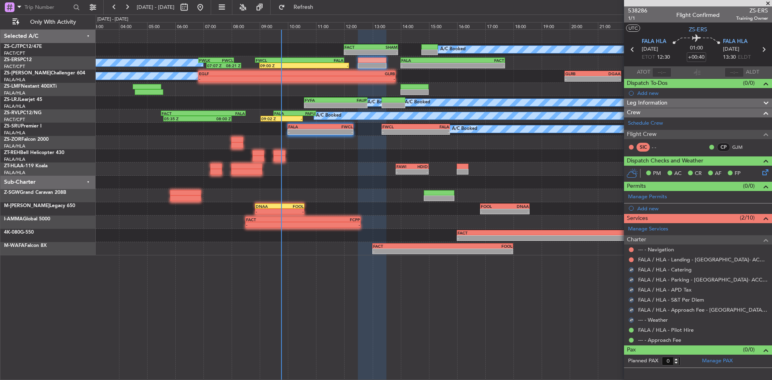
click at [630, 257] on div at bounding box center [631, 260] width 6 height 6
click at [630, 258] on button at bounding box center [631, 259] width 5 height 5
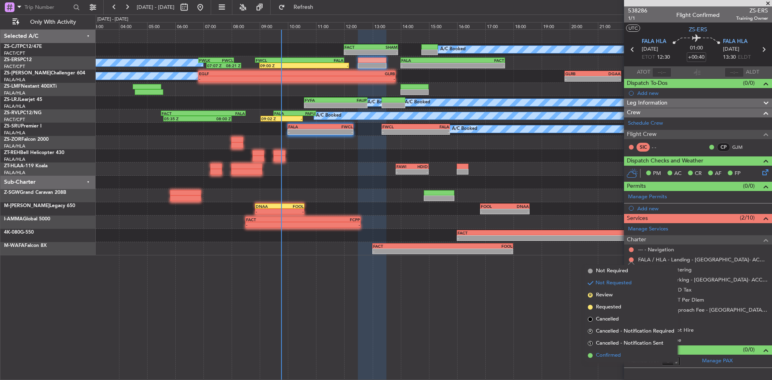
click at [613, 351] on span "Confirmed" at bounding box center [608, 355] width 25 height 8
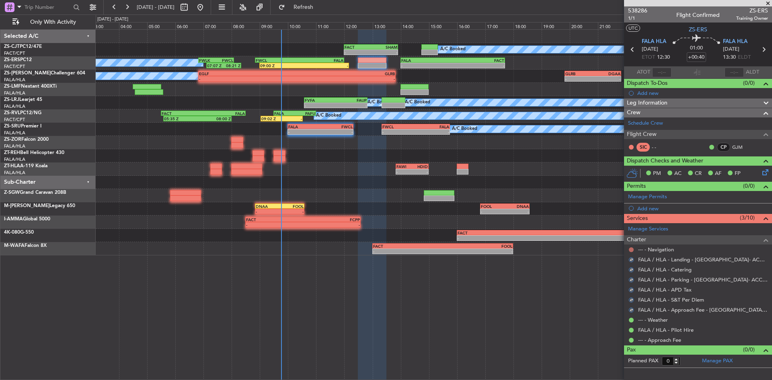
click at [630, 249] on button at bounding box center [631, 249] width 5 height 5
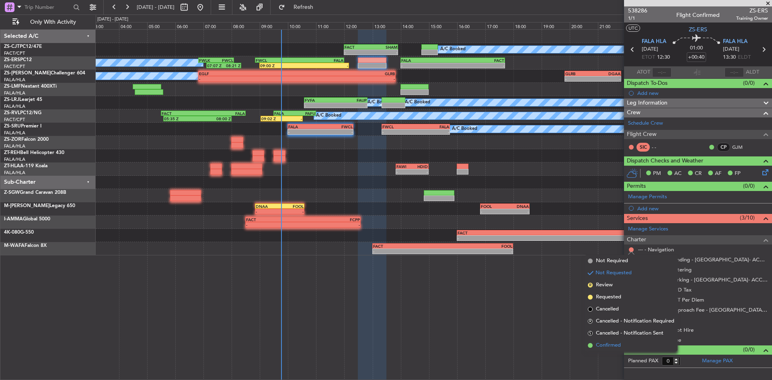
click at [614, 345] on span "Confirmed" at bounding box center [608, 345] width 25 height 8
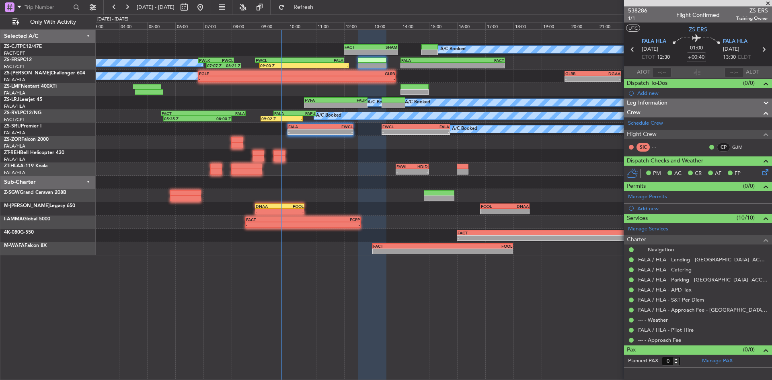
click at [772, 1] on span at bounding box center [768, 3] width 8 height 7
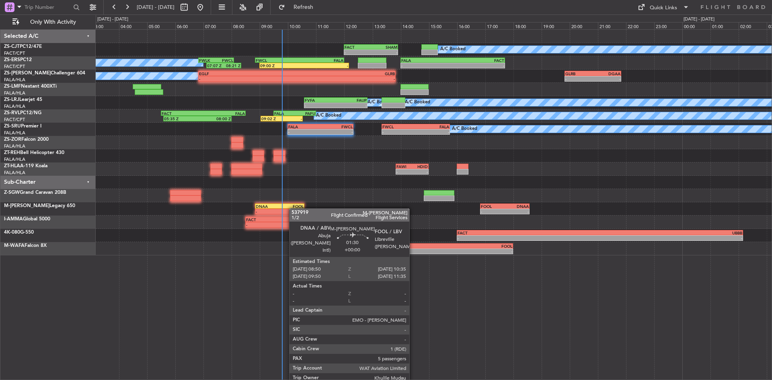
click at [293, 208] on div "A/C Booked - - FACT 12:00 Z SHAM 13:55 Z A/C Booked A/C Booked 07:07 Z 08:21 Z …" at bounding box center [434, 143] width 676 height 226
